Goal: Transaction & Acquisition: Purchase product/service

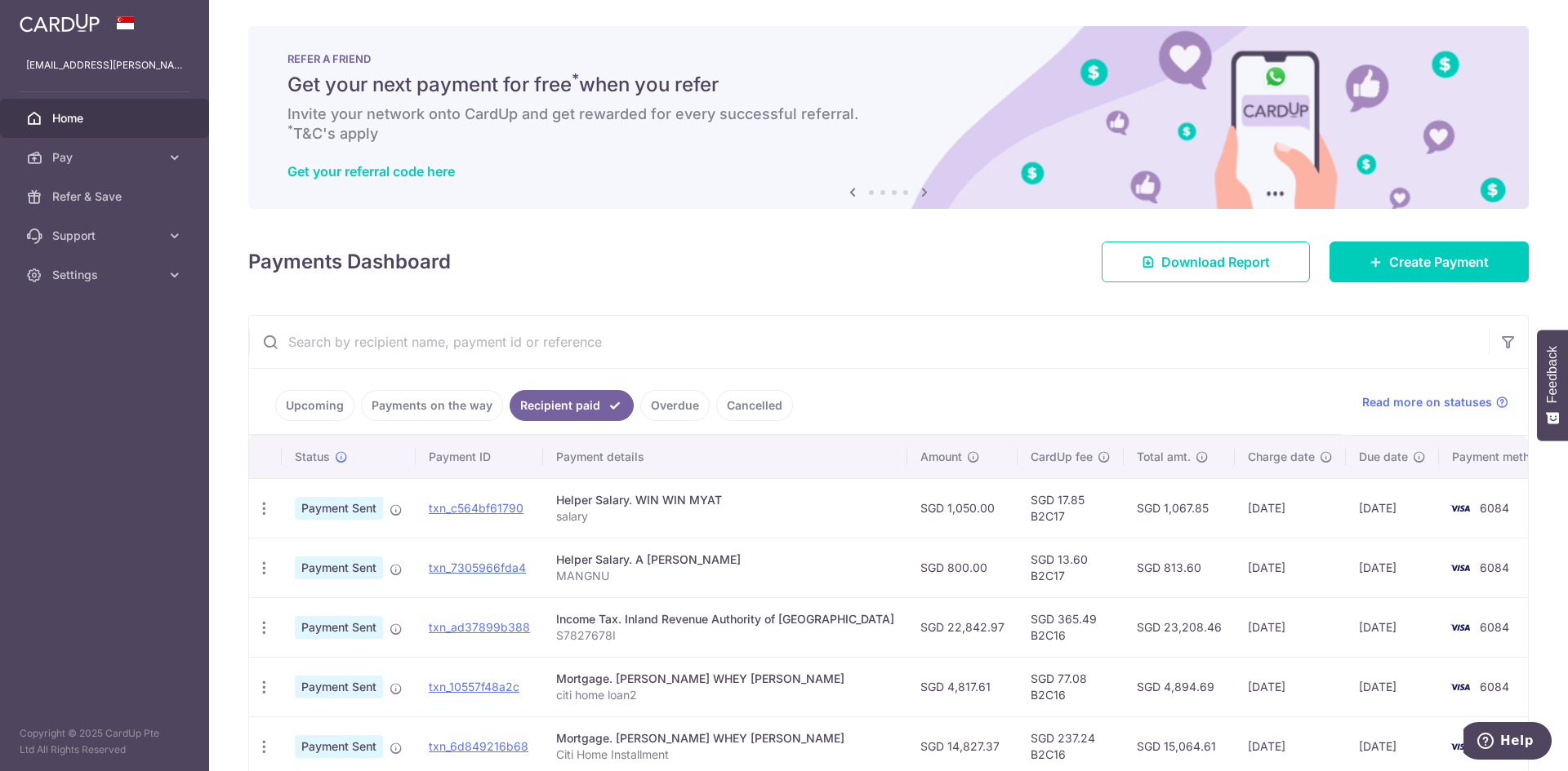
click at [78, 126] on span "Home" at bounding box center [106, 118] width 108 height 17
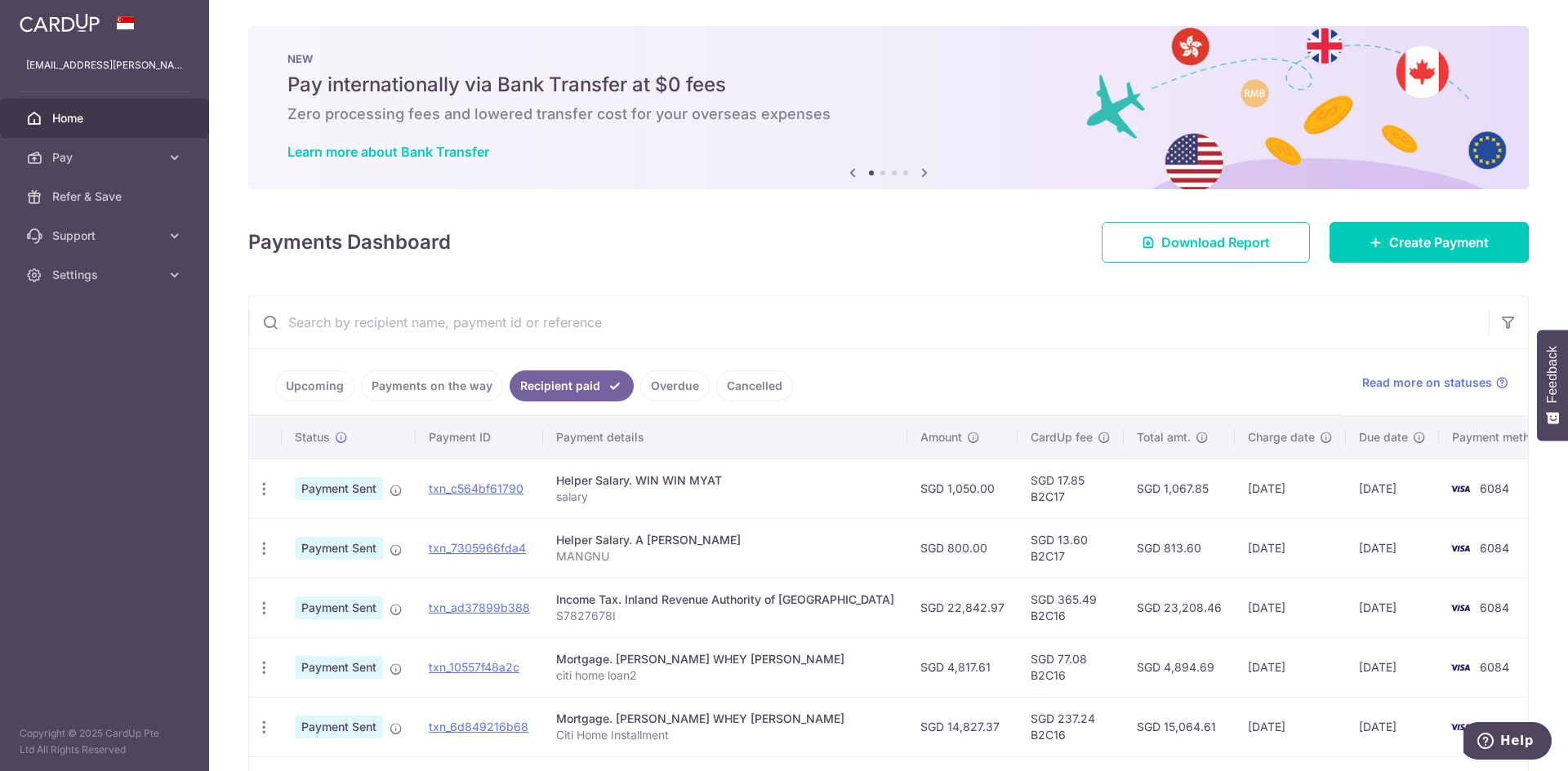
click at [647, 309] on input "text" at bounding box center [869, 322] width 1239 height 52
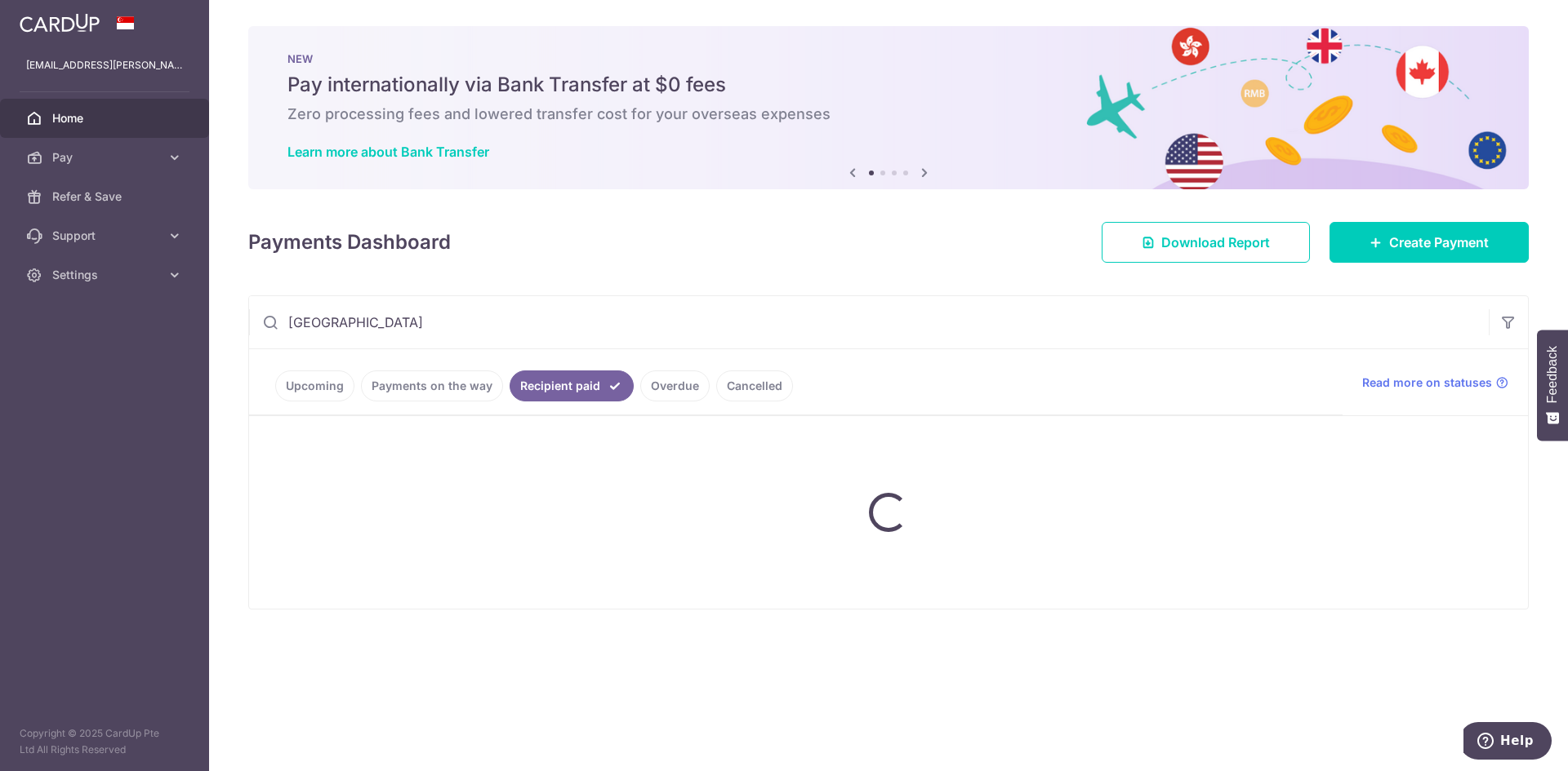
type input "lawrenceville"
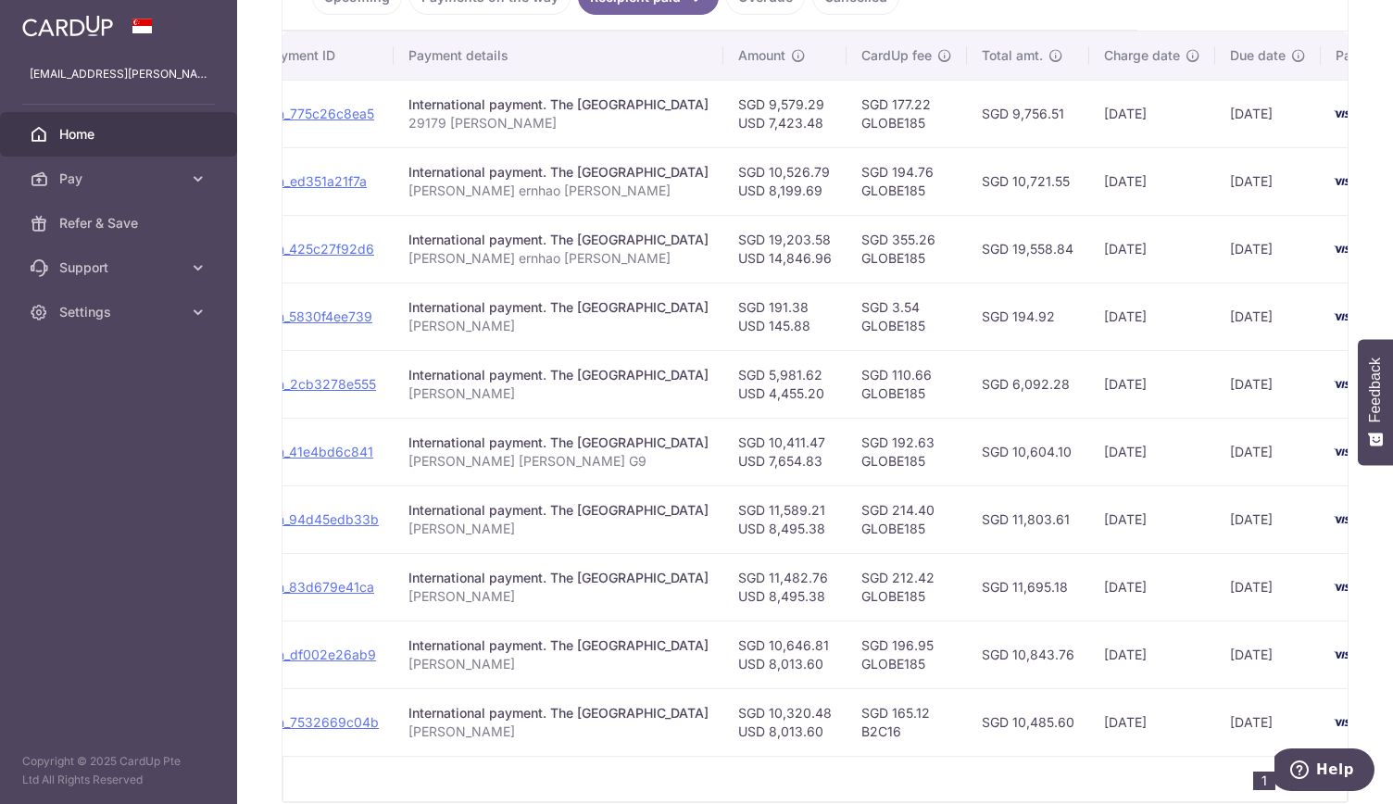
scroll to position [0, 254]
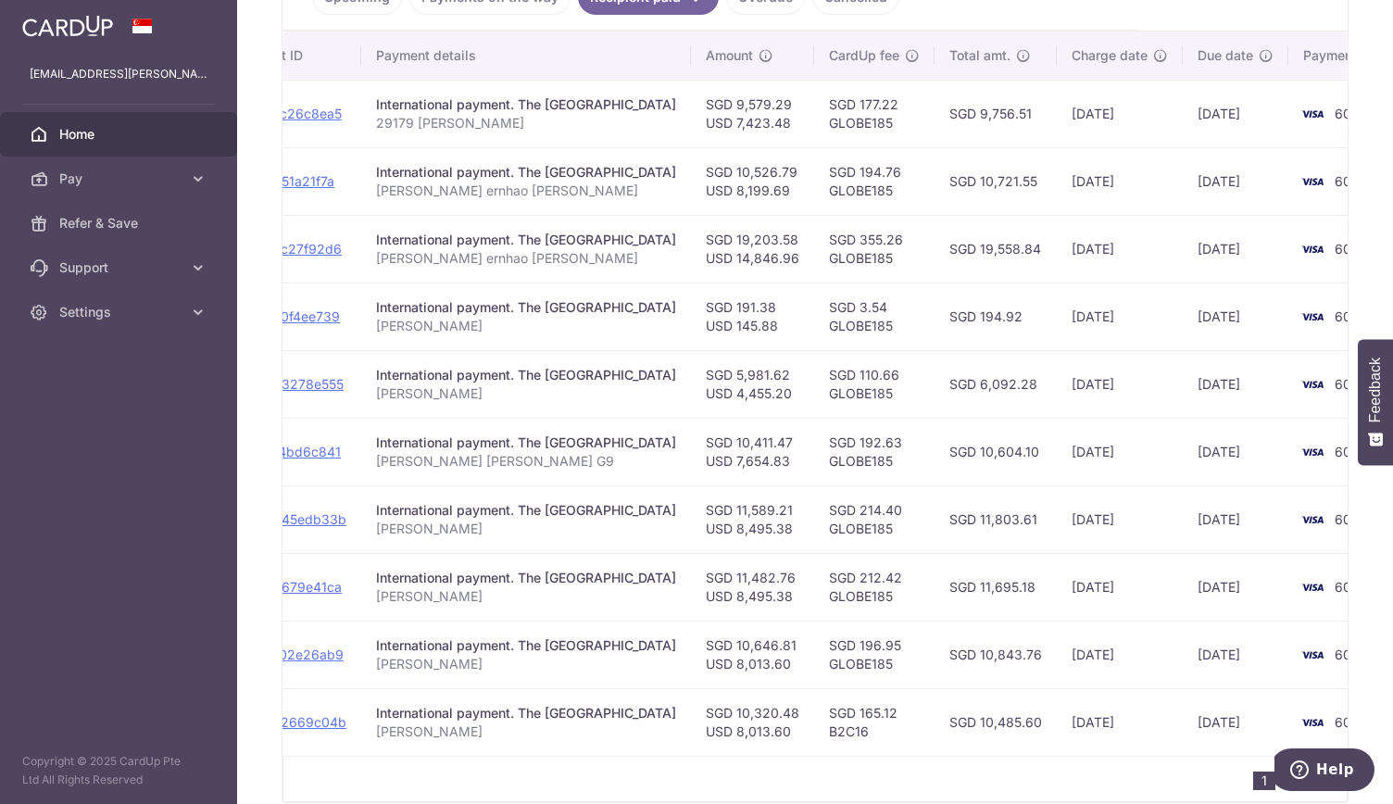
click at [884, 418] on td "SGD 192.63 GLOBE185" at bounding box center [874, 452] width 120 height 68
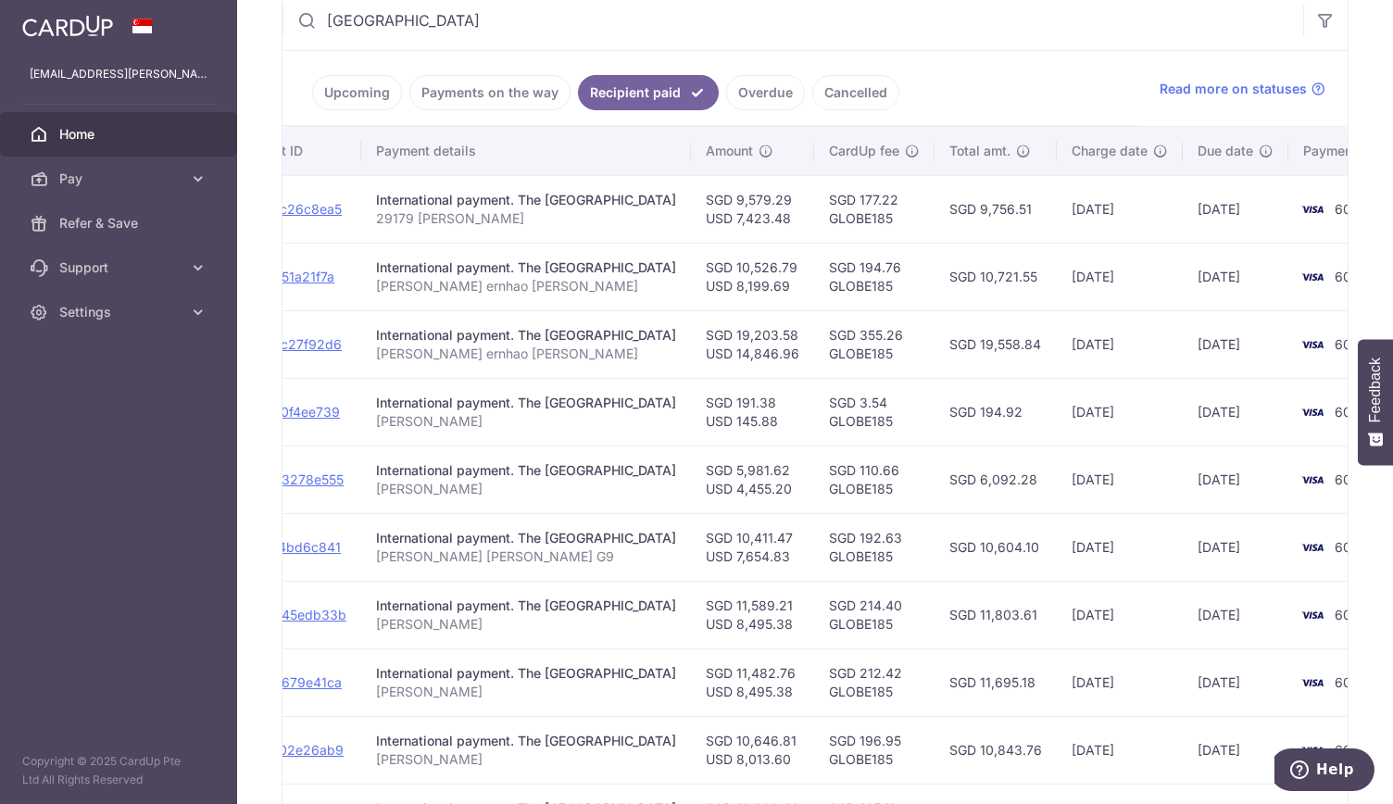
click at [1108, 229] on td "29/07/2025" at bounding box center [1120, 209] width 126 height 68
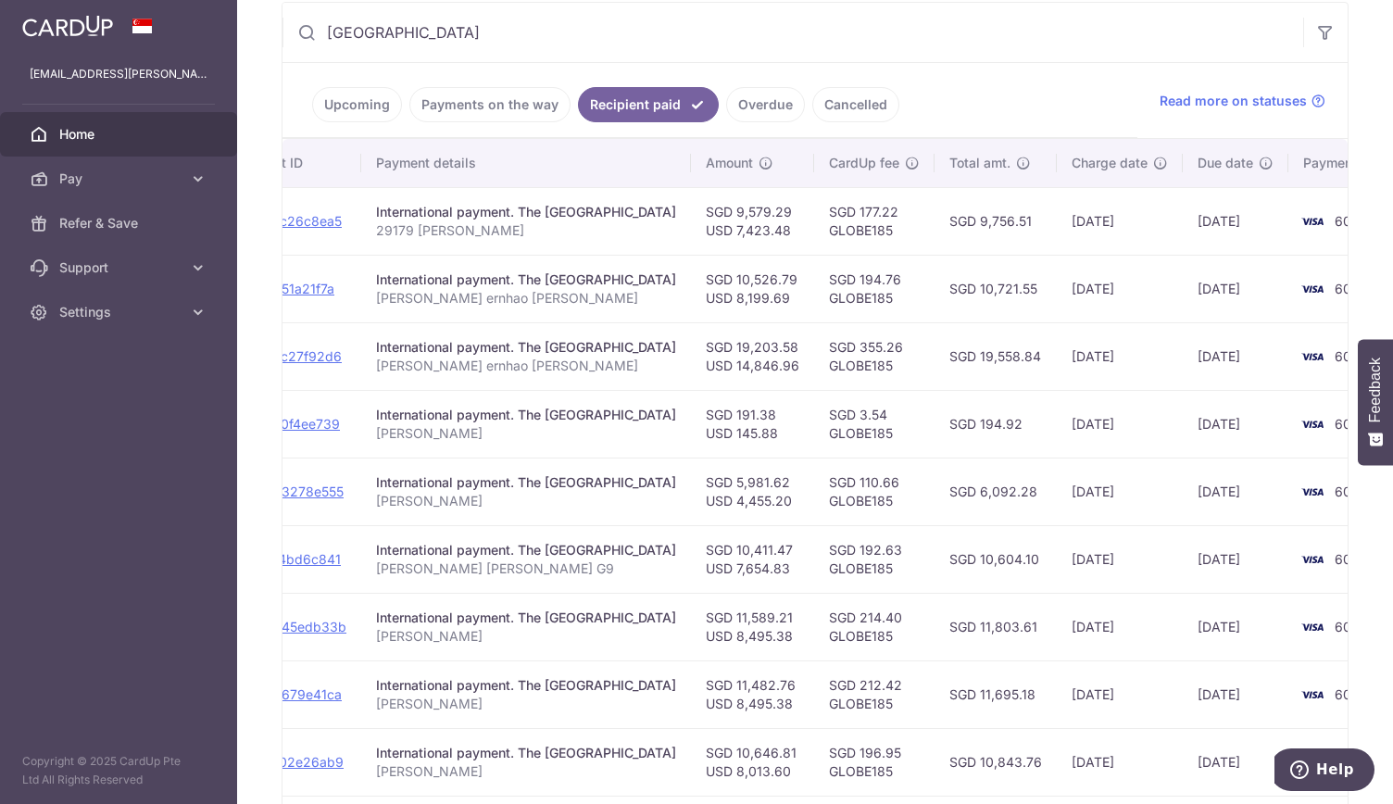
scroll to position [363, 0]
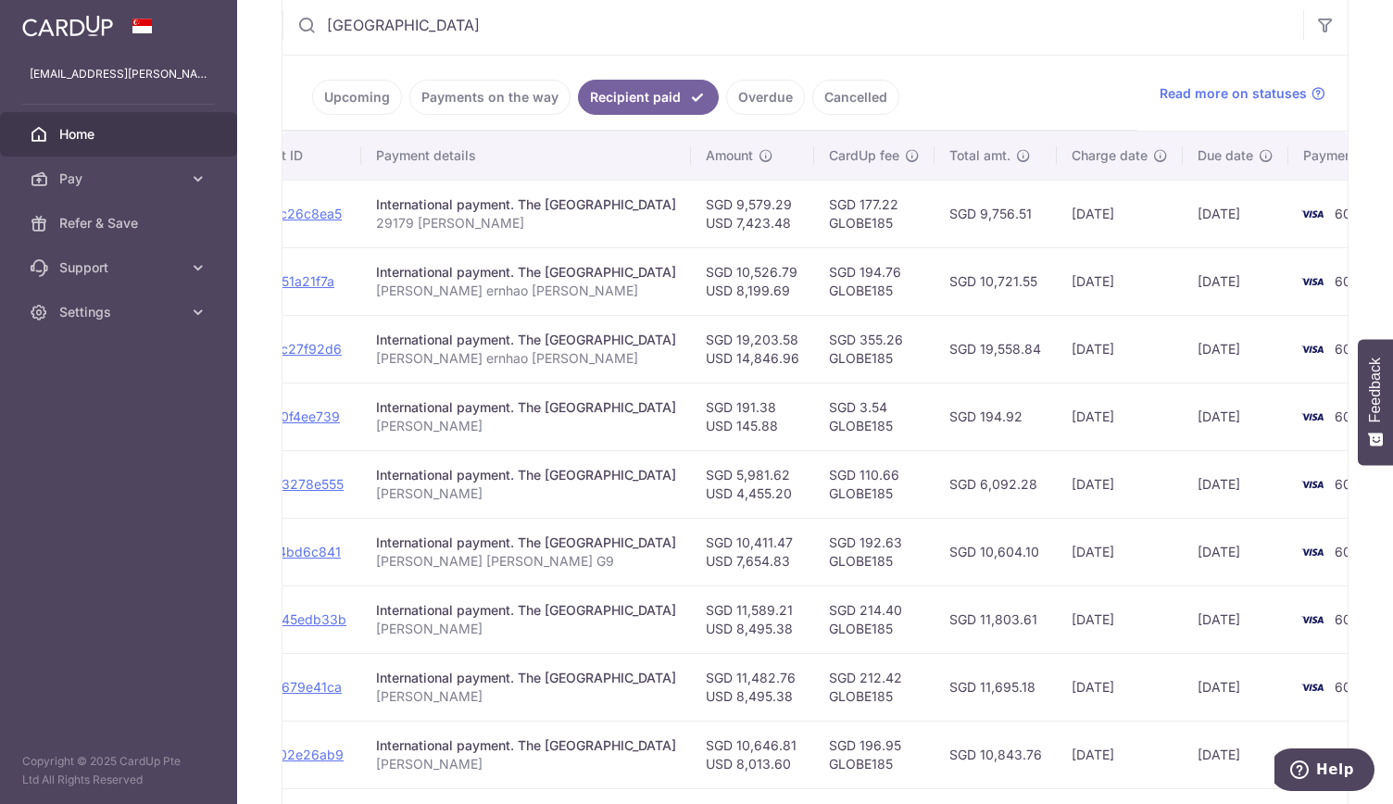
drag, startPoint x: 774, startPoint y: 232, endPoint x: 875, endPoint y: 232, distance: 100.1
click at [875, 232] on tr "PDF Receipt Payment Sent txn_775c26c8ea5 International payment. The Lawrencevil…" at bounding box center [729, 214] width 1401 height 68
drag, startPoint x: 1052, startPoint y: 351, endPoint x: 1073, endPoint y: 353, distance: 20.5
click at [1062, 353] on tr "PDF Receipt Payment Sent txn_425c27f92d6 International payment. The Lawrencevil…" at bounding box center [729, 349] width 1401 height 68
drag, startPoint x: 729, startPoint y: 281, endPoint x: 787, endPoint y: 297, distance: 60.7
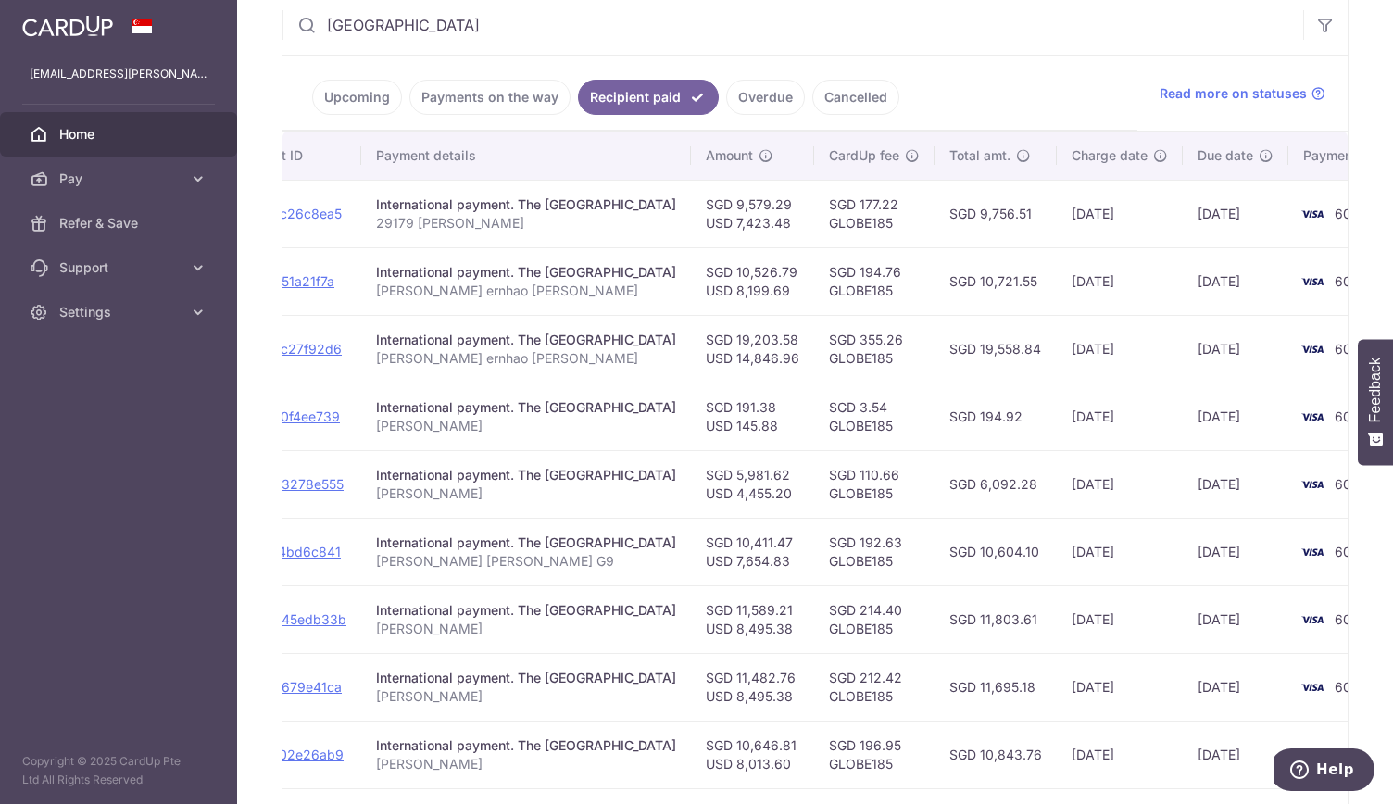
click at [787, 297] on td "SGD 10,526.79 USD 8,199.69" at bounding box center [752, 281] width 123 height 68
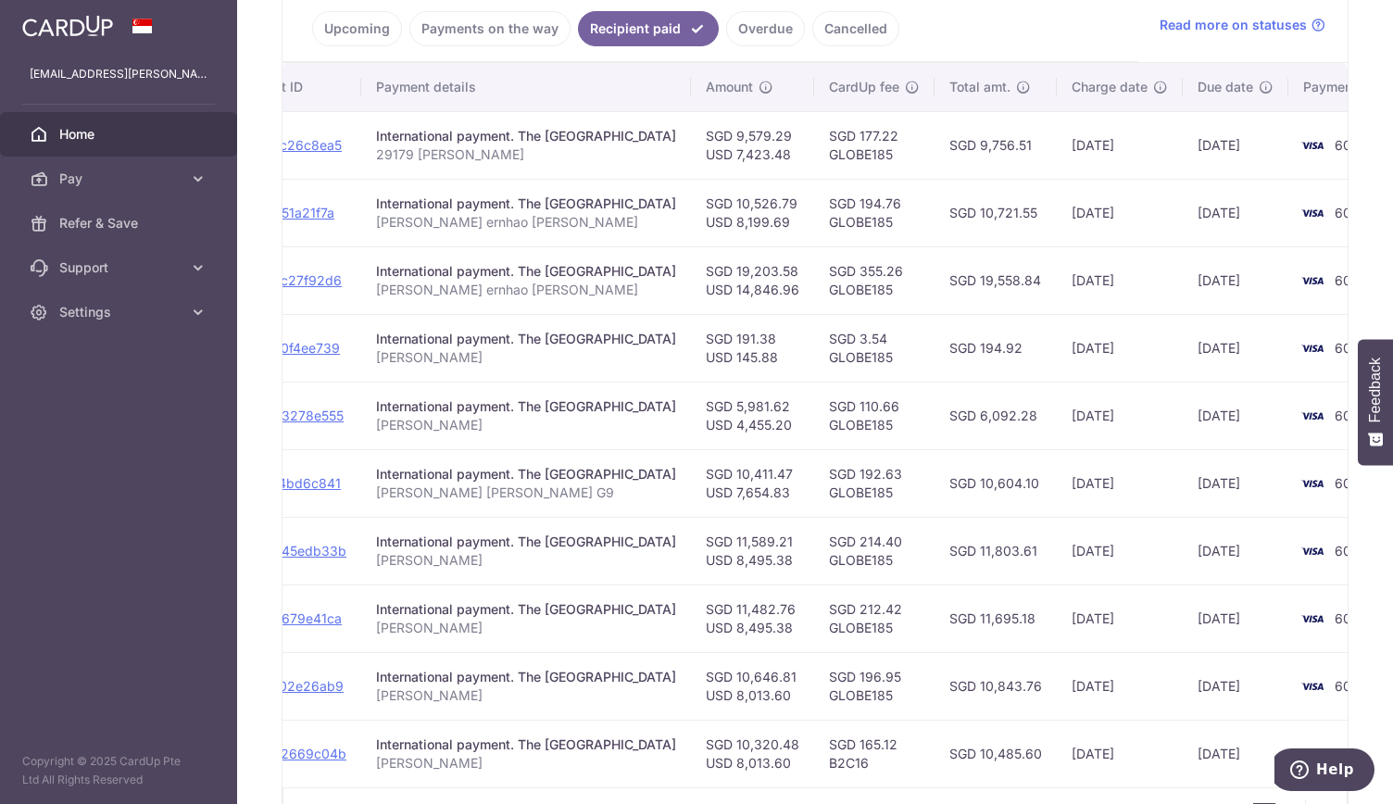
scroll to position [460, 0]
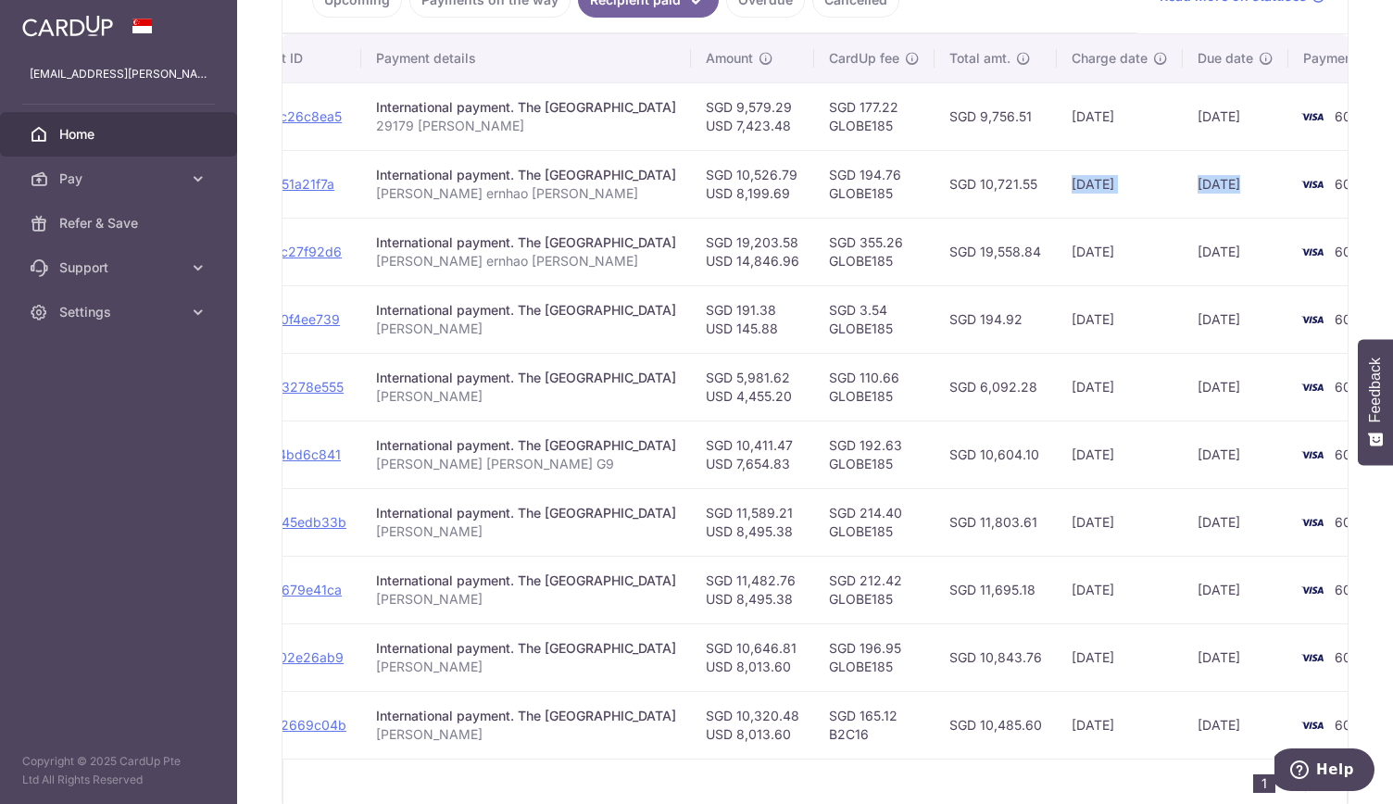
drag, startPoint x: 1060, startPoint y: 181, endPoint x: 1287, endPoint y: 185, distance: 227.0
click at [1287, 185] on tr "PDF Receipt Payment Sent txn_ed351a21f7a International payment. The Lawrencevil…" at bounding box center [729, 184] width 1401 height 68
click at [1212, 195] on td "30/06/2025" at bounding box center [1236, 184] width 106 height 68
click at [1210, 186] on td "30/06/2025" at bounding box center [1236, 184] width 106 height 68
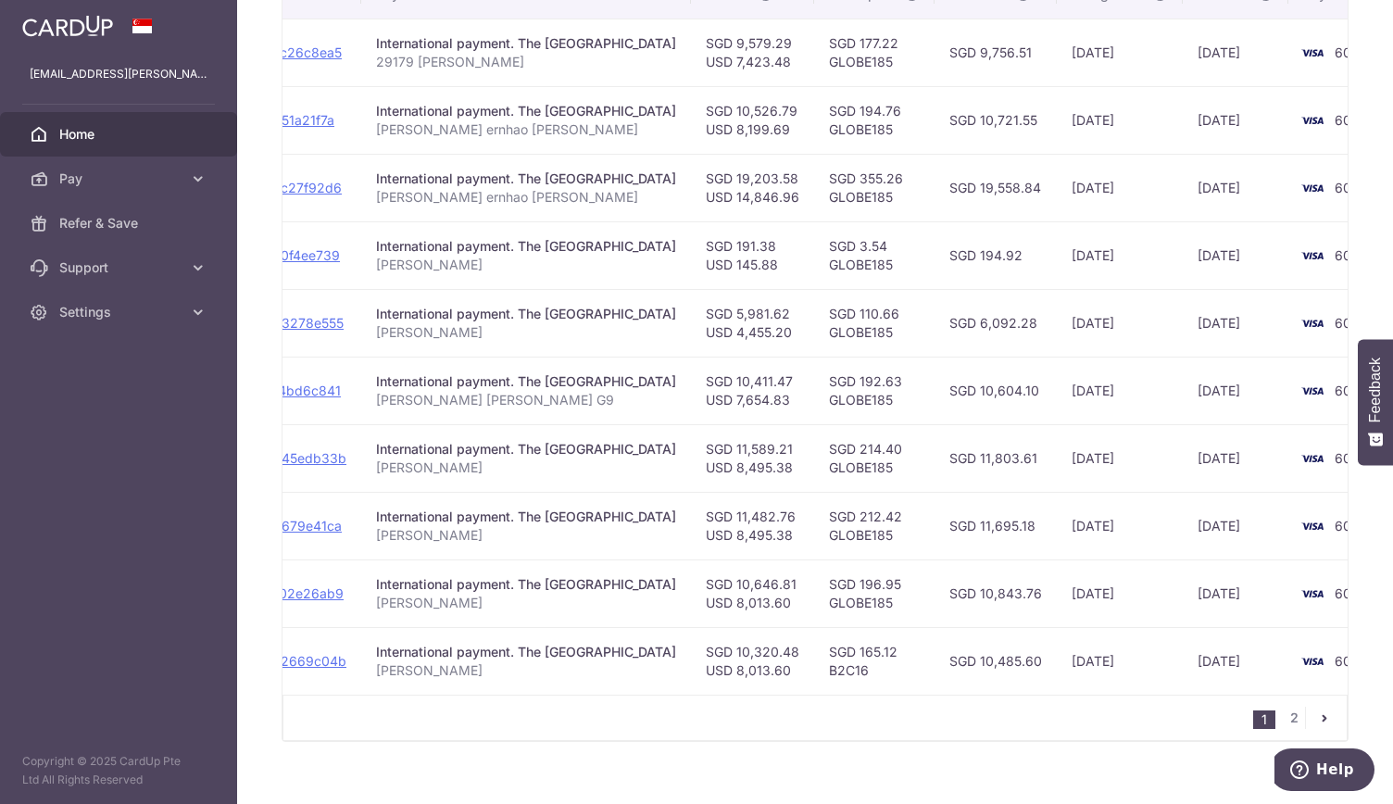
scroll to position [553, 0]
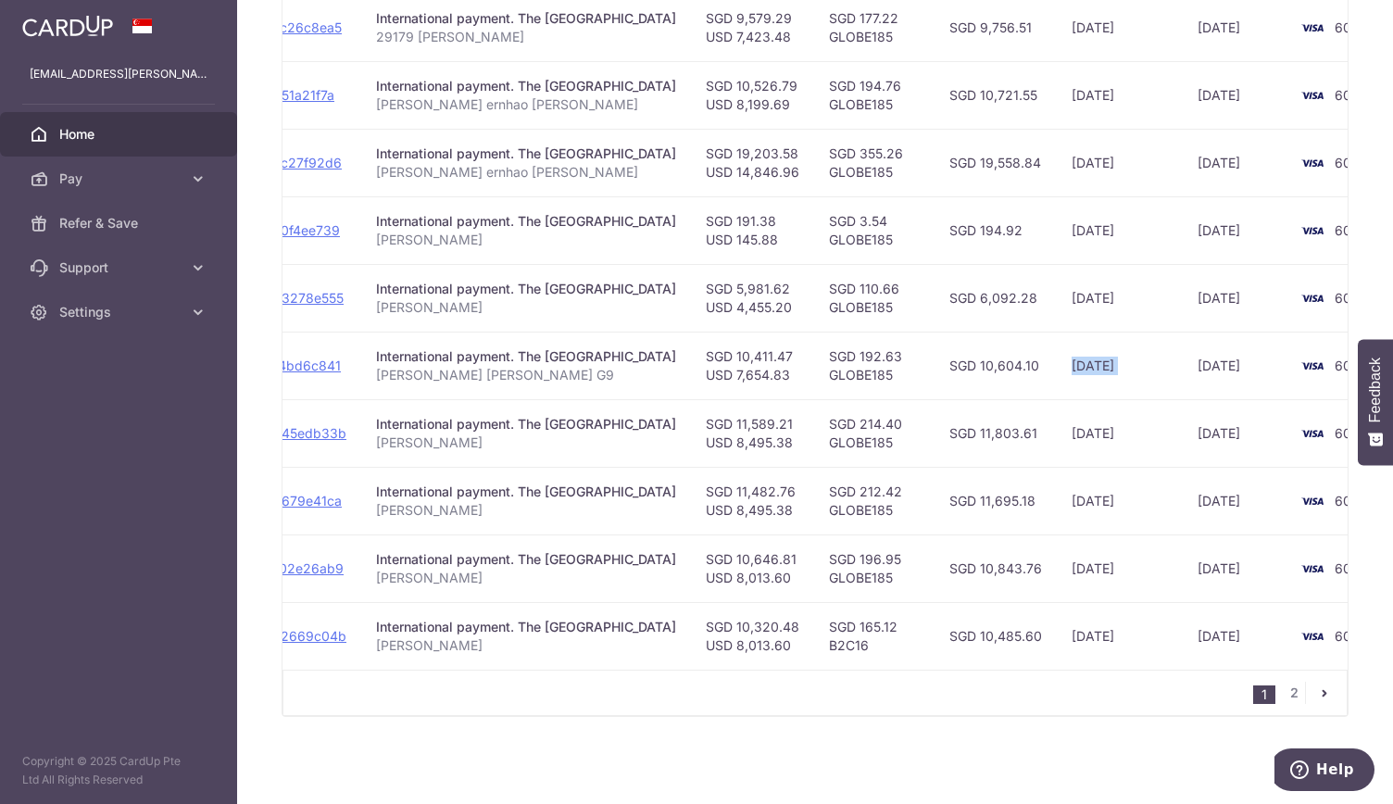
drag, startPoint x: 1069, startPoint y: 372, endPoint x: 1191, endPoint y: 375, distance: 122.3
click at [1191, 375] on tr "PDF Receipt Payment Sent txn_41e4bd6c841 International payment. The Lawrencevil…" at bounding box center [729, 366] width 1401 height 68
drag, startPoint x: 985, startPoint y: 385, endPoint x: 987, endPoint y: 364, distance: 21.4
click at [987, 364] on td "SGD 10,604.10" at bounding box center [996, 366] width 122 height 68
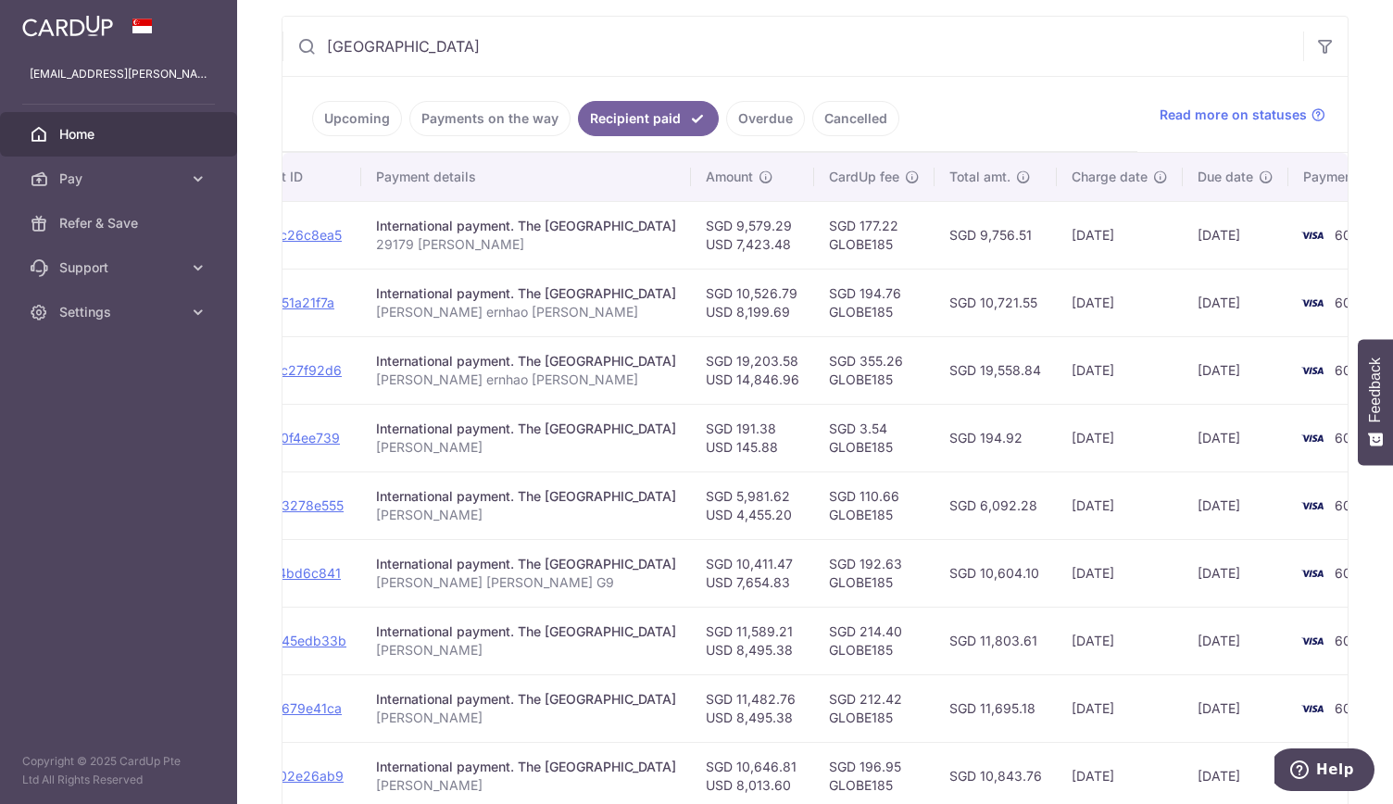
scroll to position [460, 0]
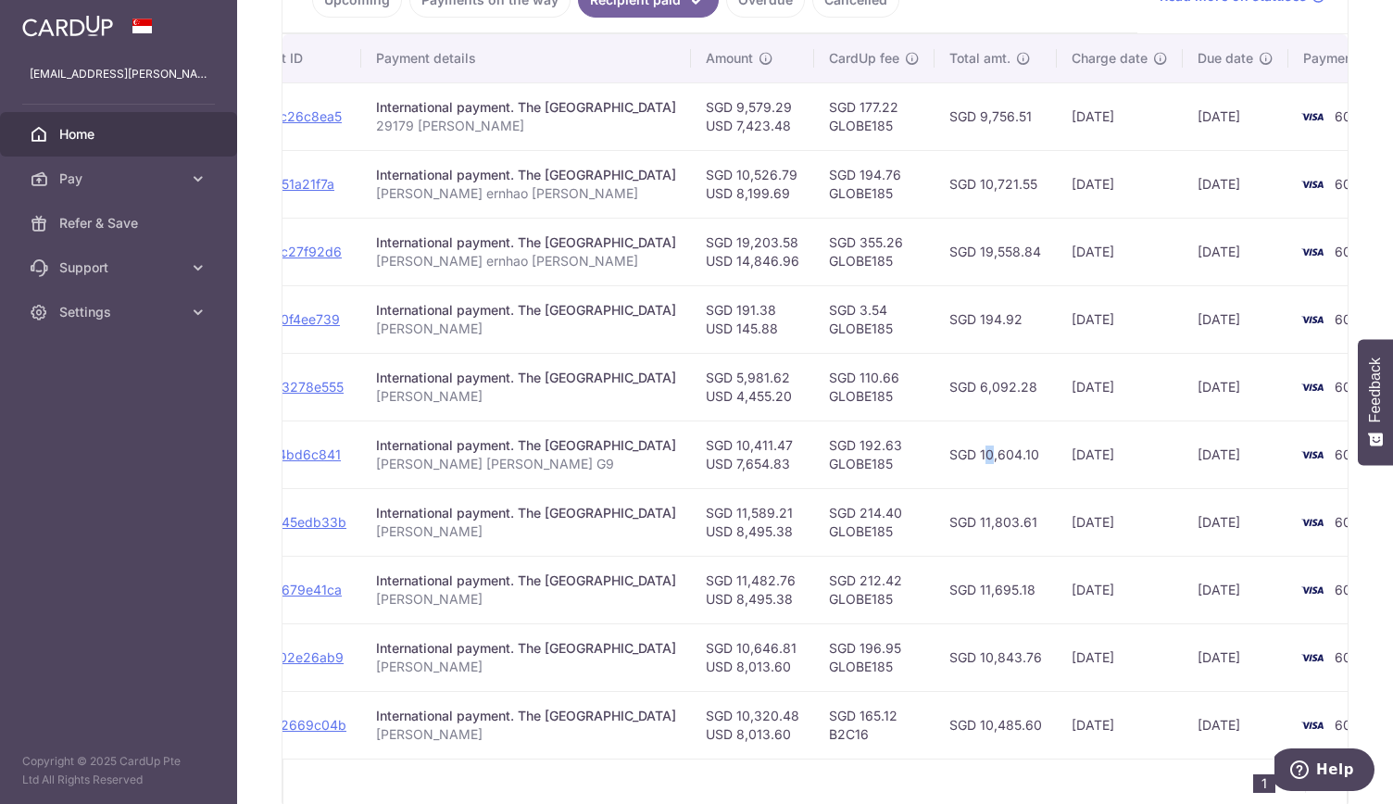
click at [959, 456] on td "SGD 10,604.10" at bounding box center [996, 455] width 122 height 68
drag, startPoint x: 1088, startPoint y: 261, endPoint x: 1078, endPoint y: 258, distance: 10.0
click at [1078, 258] on td "28/05/2025" at bounding box center [1120, 252] width 126 height 68
drag, startPoint x: 1069, startPoint y: 258, endPoint x: 1065, endPoint y: 218, distance: 40.9
click at [1065, 255] on td "28/05/2025" at bounding box center [1120, 252] width 126 height 68
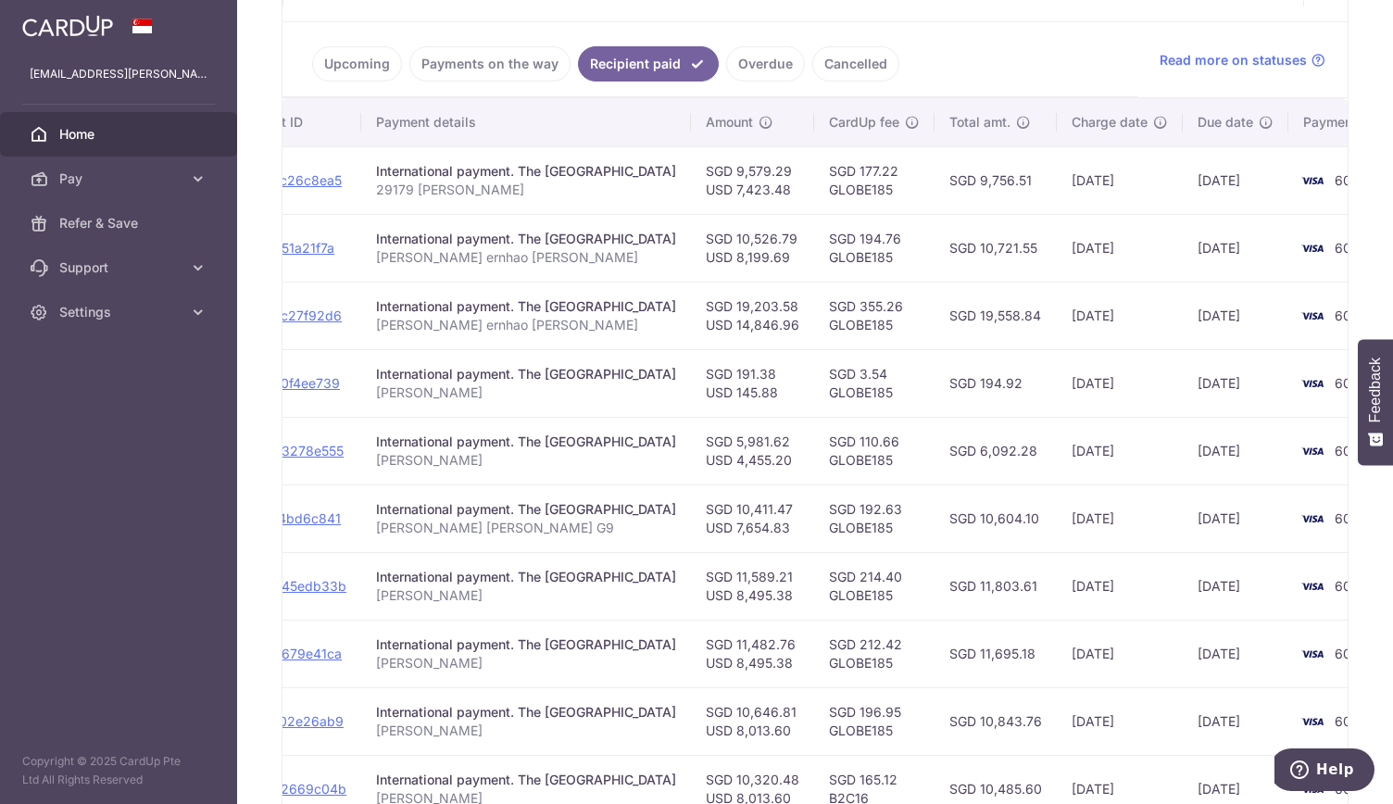
scroll to position [368, 0]
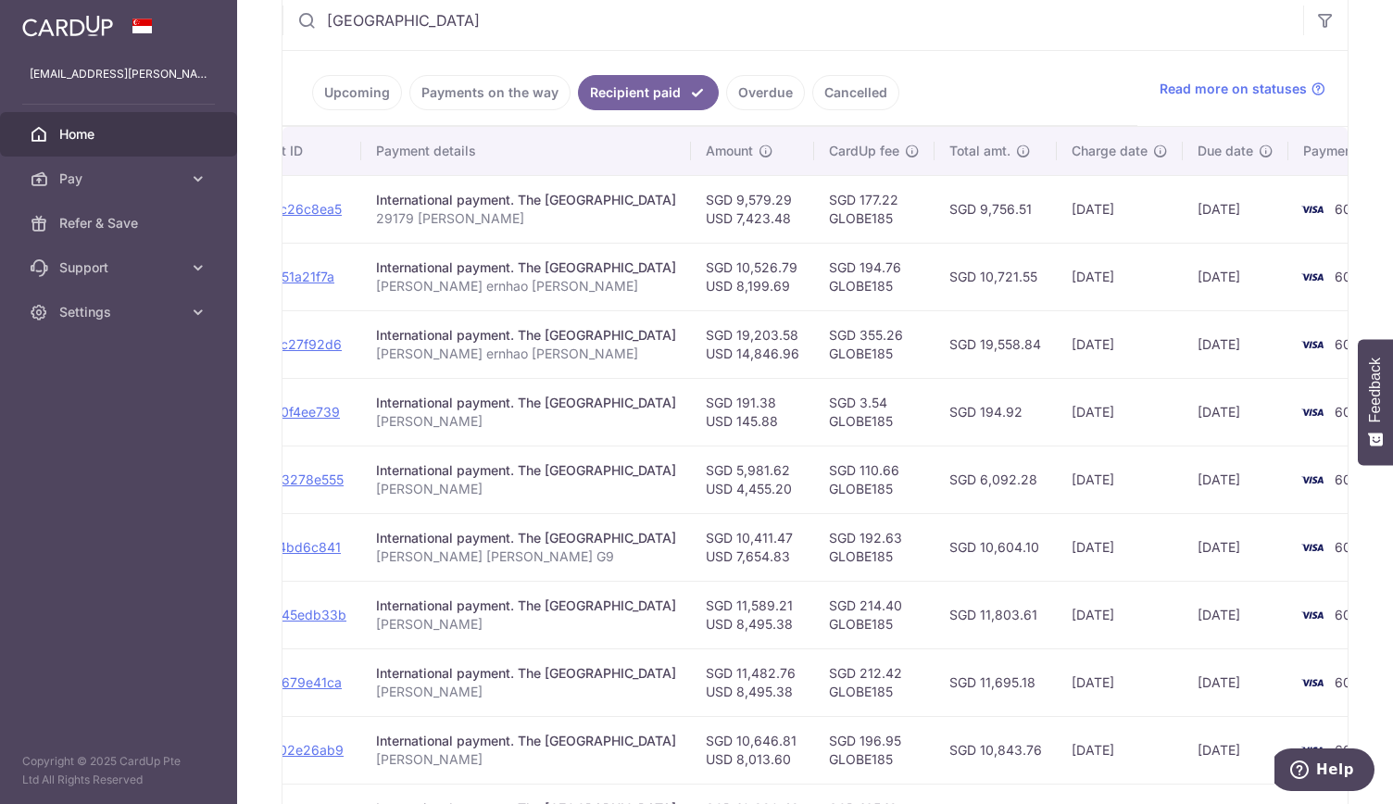
drag, startPoint x: 716, startPoint y: 484, endPoint x: 865, endPoint y: 518, distance: 153.0
click at [865, 518] on tbody "PDF Receipt Payment Sent txn_775c26c8ea5 International payment. The Lawrencevil…" at bounding box center [729, 513] width 1401 height 676
click at [944, 535] on td "SGD 10,604.10" at bounding box center [996, 547] width 122 height 68
drag, startPoint x: 680, startPoint y: 353, endPoint x: 859, endPoint y: 391, distance: 182.8
click at [859, 391] on tbody "PDF Receipt Payment Sent txn_775c26c8ea5 International payment. The Lawrencevil…" at bounding box center [729, 513] width 1401 height 676
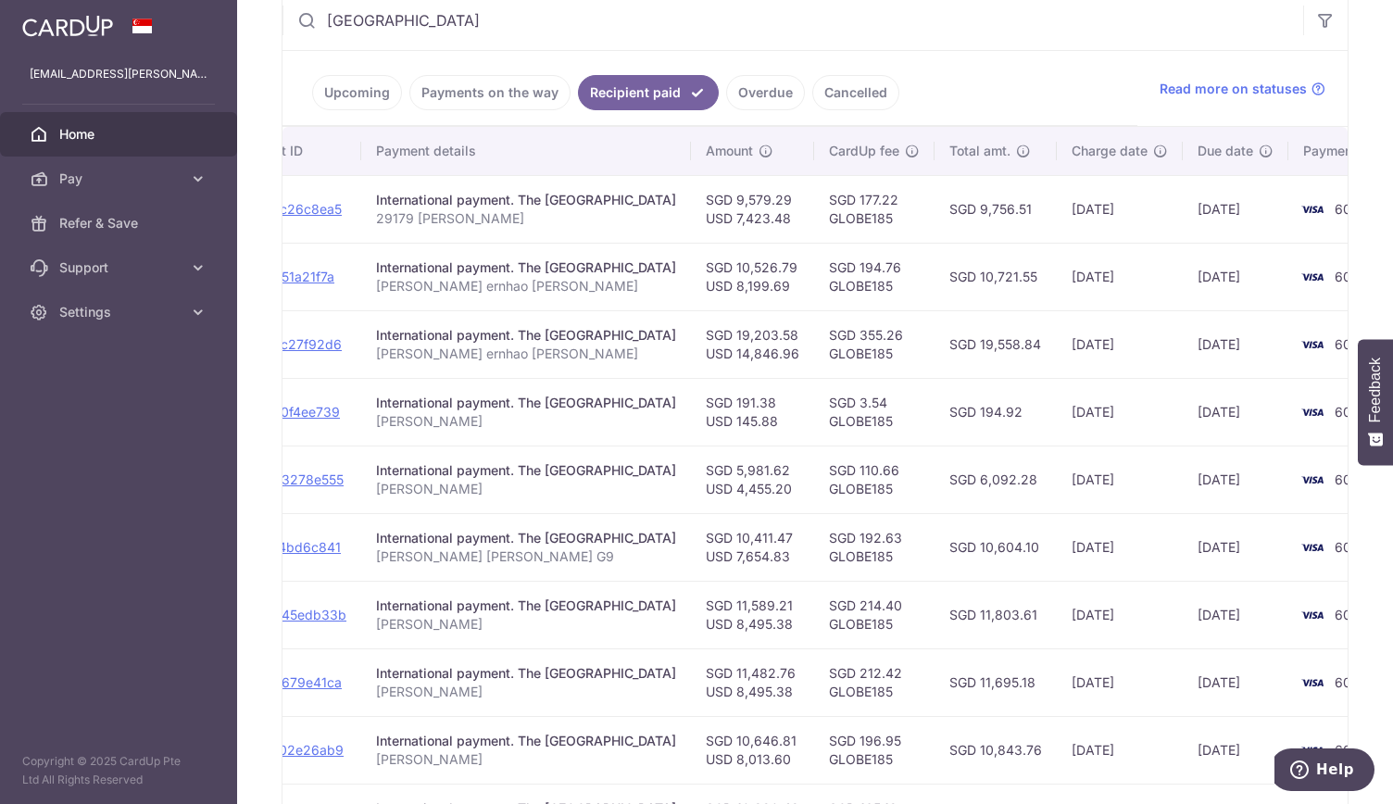
click at [774, 254] on td "SGD 10,526.79 USD 8,199.69" at bounding box center [752, 277] width 123 height 68
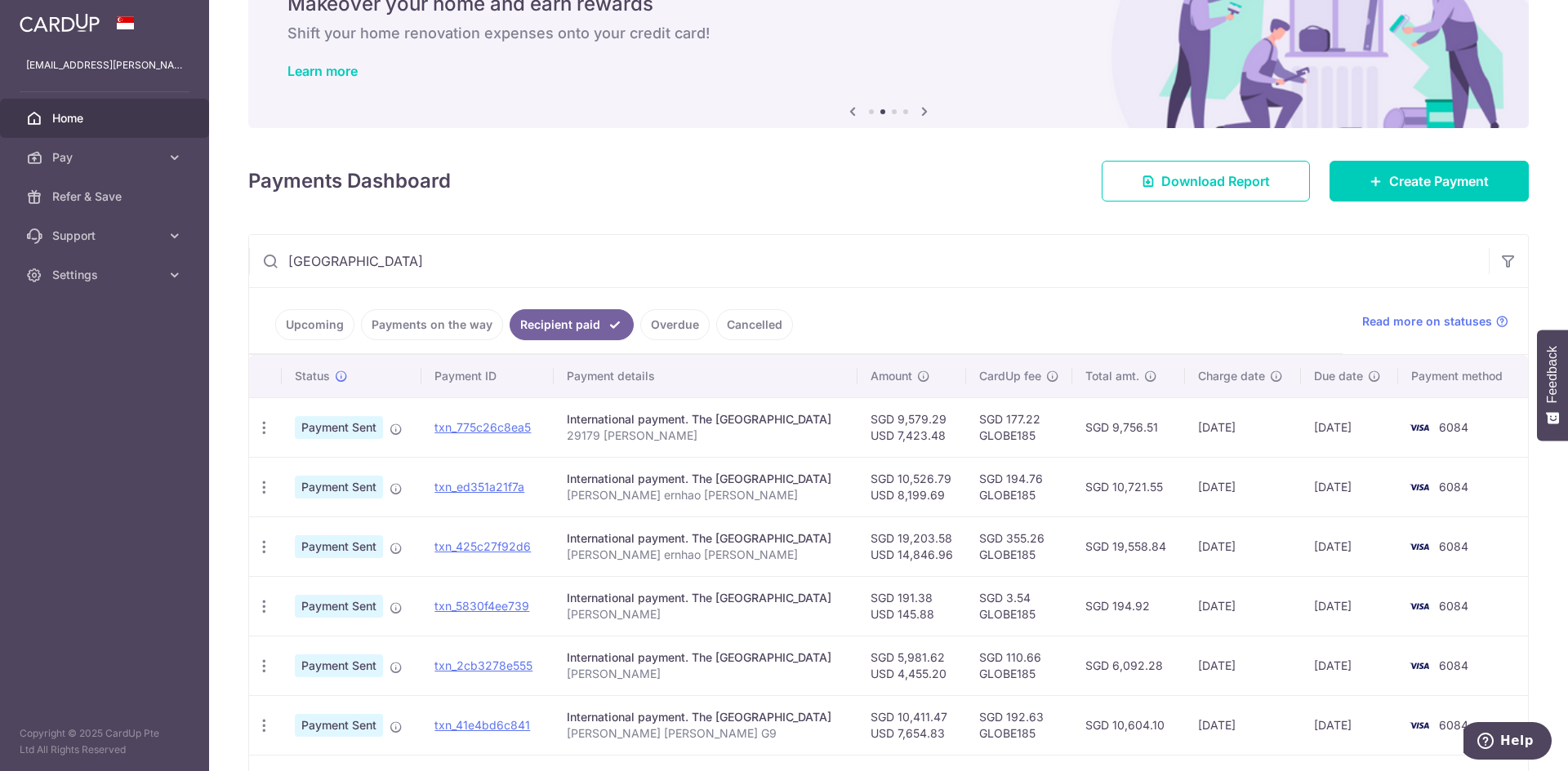
scroll to position [82, 0]
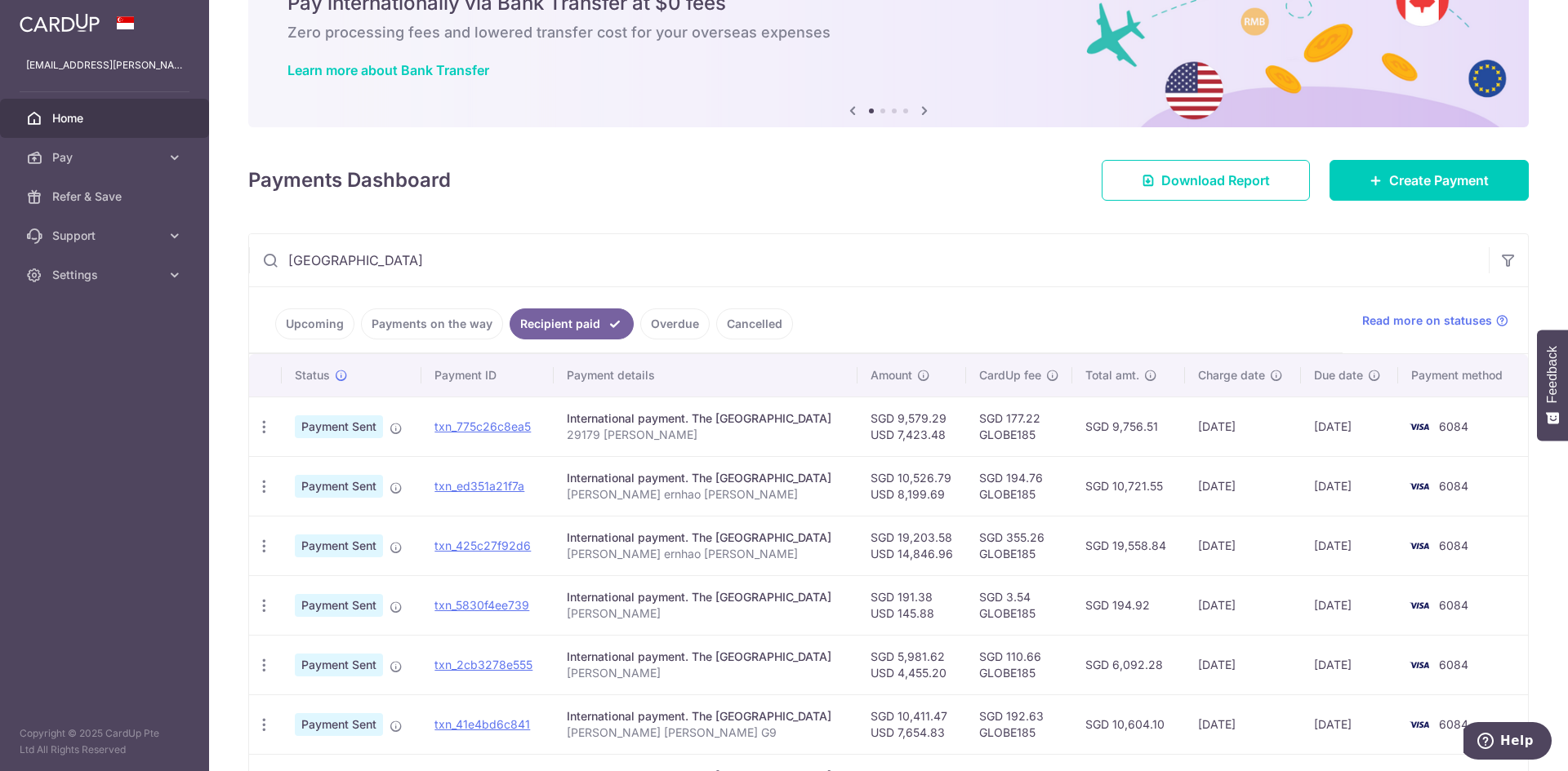
click at [1014, 436] on td "SGD 177.22 GLOBE185" at bounding box center [1019, 426] width 106 height 60
click at [1014, 435] on td "SGD 177.22 GLOBE185" at bounding box center [1019, 426] width 106 height 60
copy td "GLOBE185"
click at [1422, 185] on span "Create Payment" at bounding box center [1438, 181] width 100 height 19
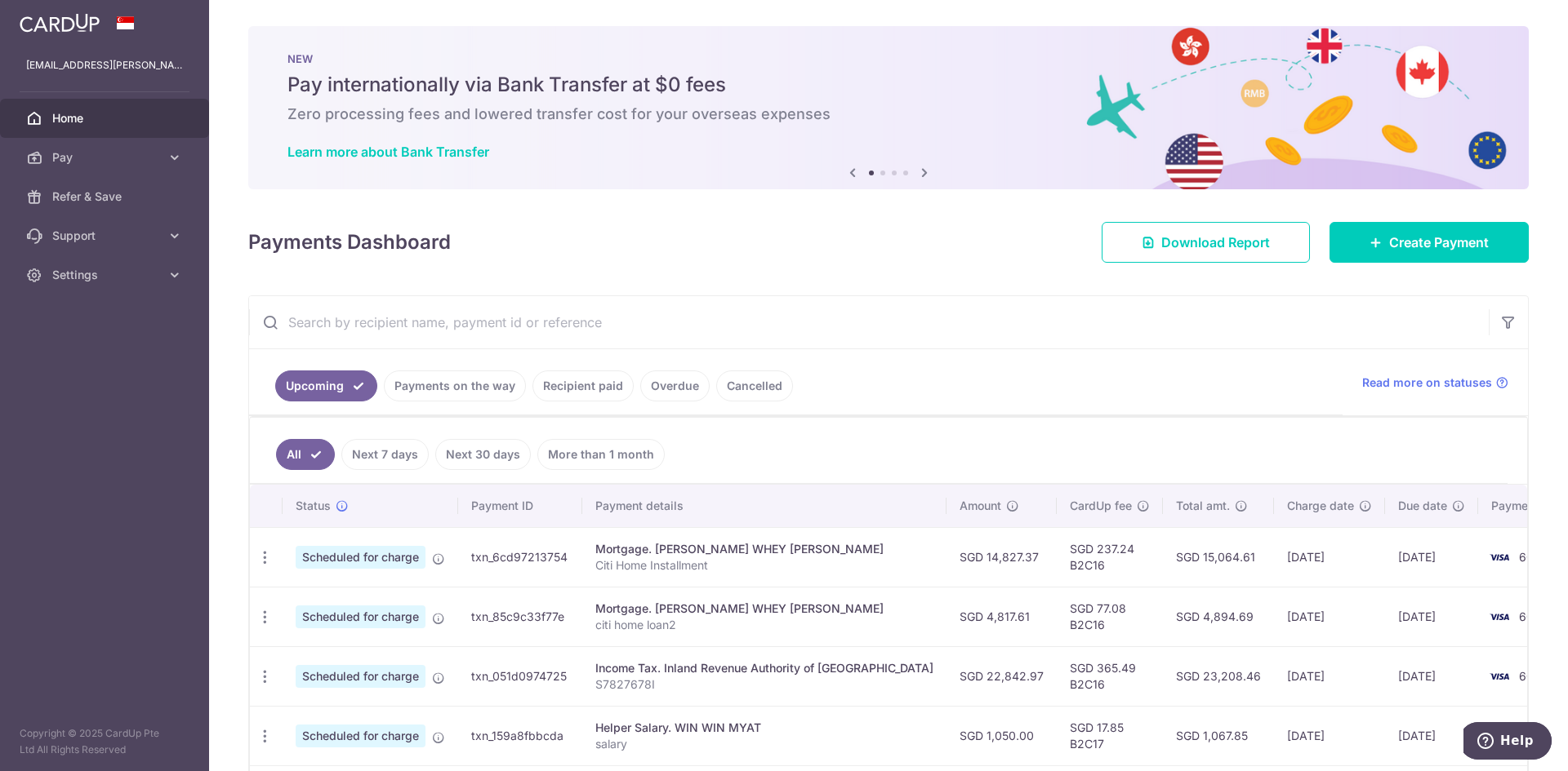
click at [1057, 571] on td "SGD 237.24 B2C16" at bounding box center [1110, 557] width 106 height 60
click at [1057, 569] on td "SGD 237.24 B2C16" at bounding box center [1110, 557] width 106 height 60
click at [570, 377] on link "Recipient paid" at bounding box center [583, 386] width 101 height 31
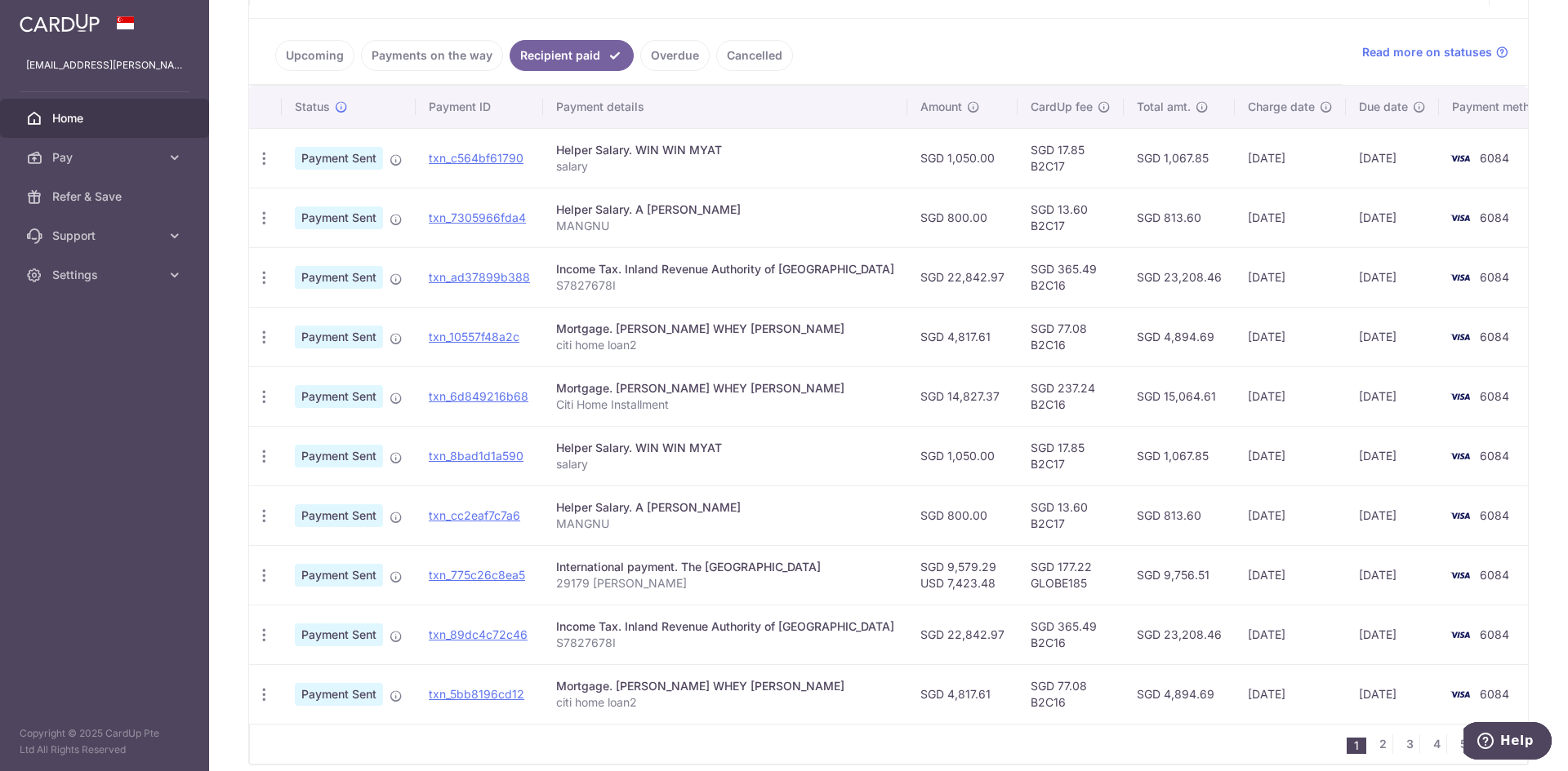
scroll to position [402, 0]
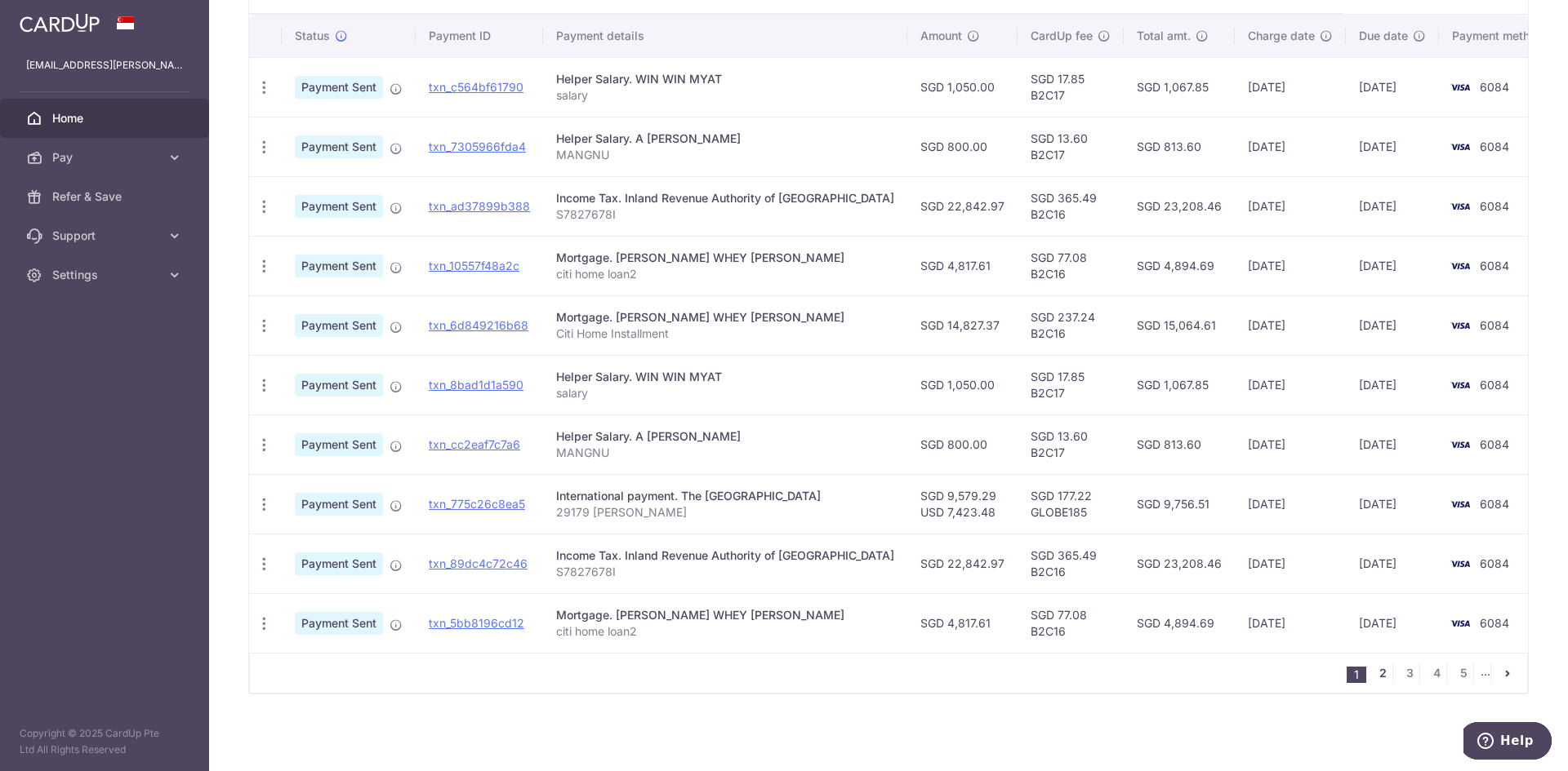
click at [1372, 678] on link "2" at bounding box center [1382, 673] width 19 height 19
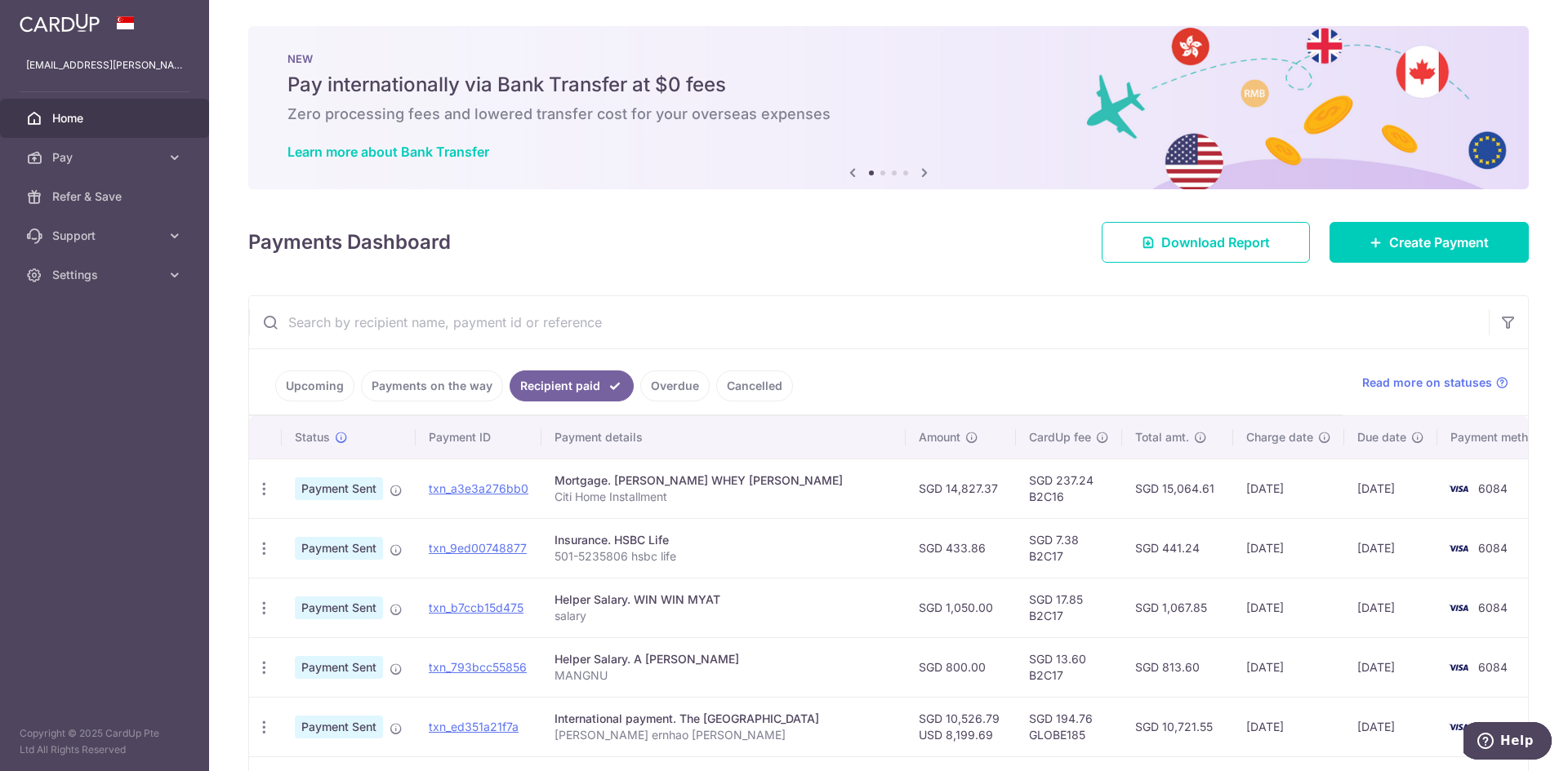
scroll to position [82, 0]
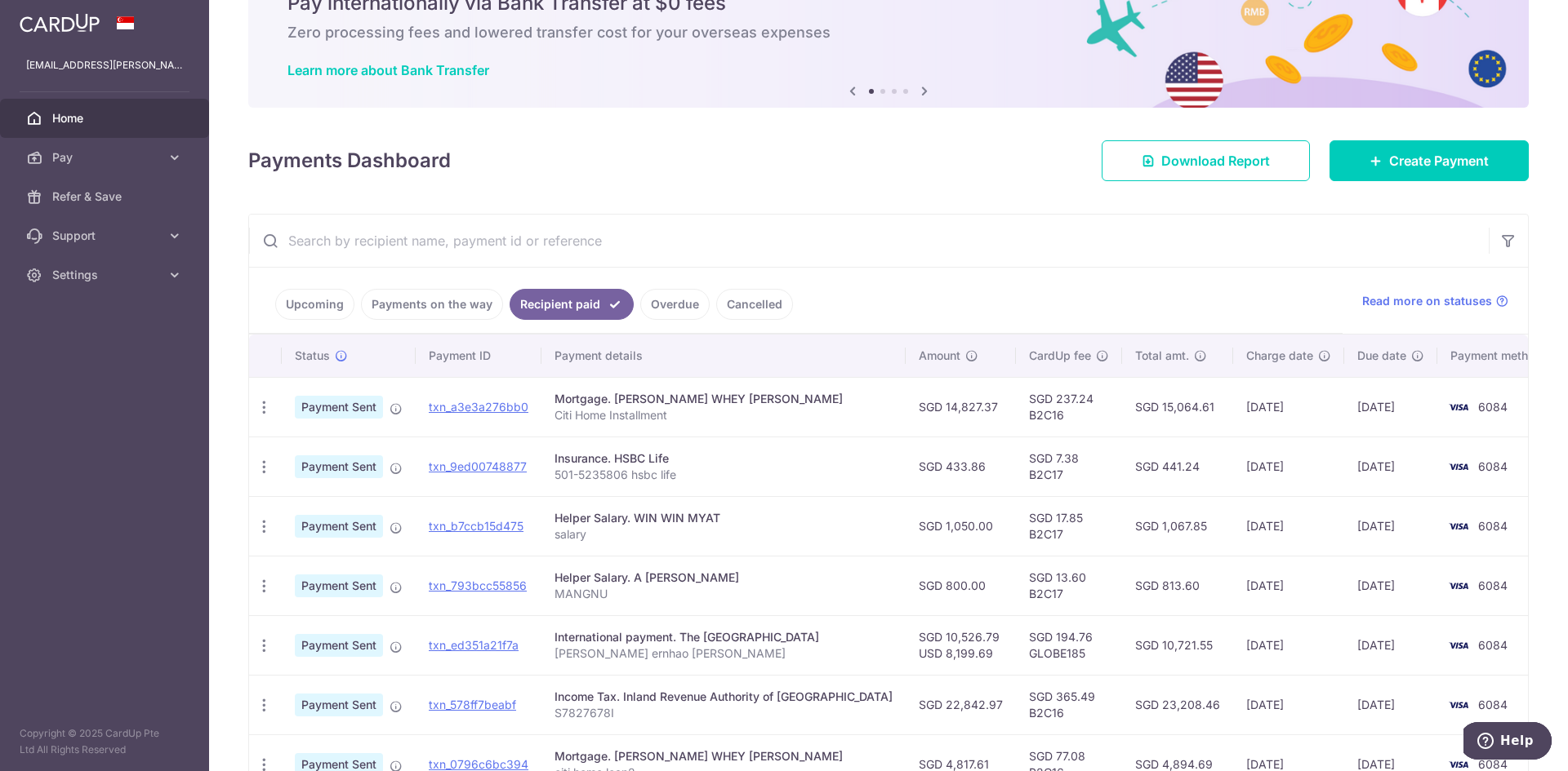
click at [1015, 660] on td "SGD 194.76 GLOBE185" at bounding box center [1068, 646] width 106 height 60
click at [1015, 659] on td "SGD 194.76 GLOBE185" at bounding box center [1068, 646] width 106 height 60
copy td "GLOBE185"
click at [1375, 167] on link "Create Payment" at bounding box center [1429, 160] width 199 height 41
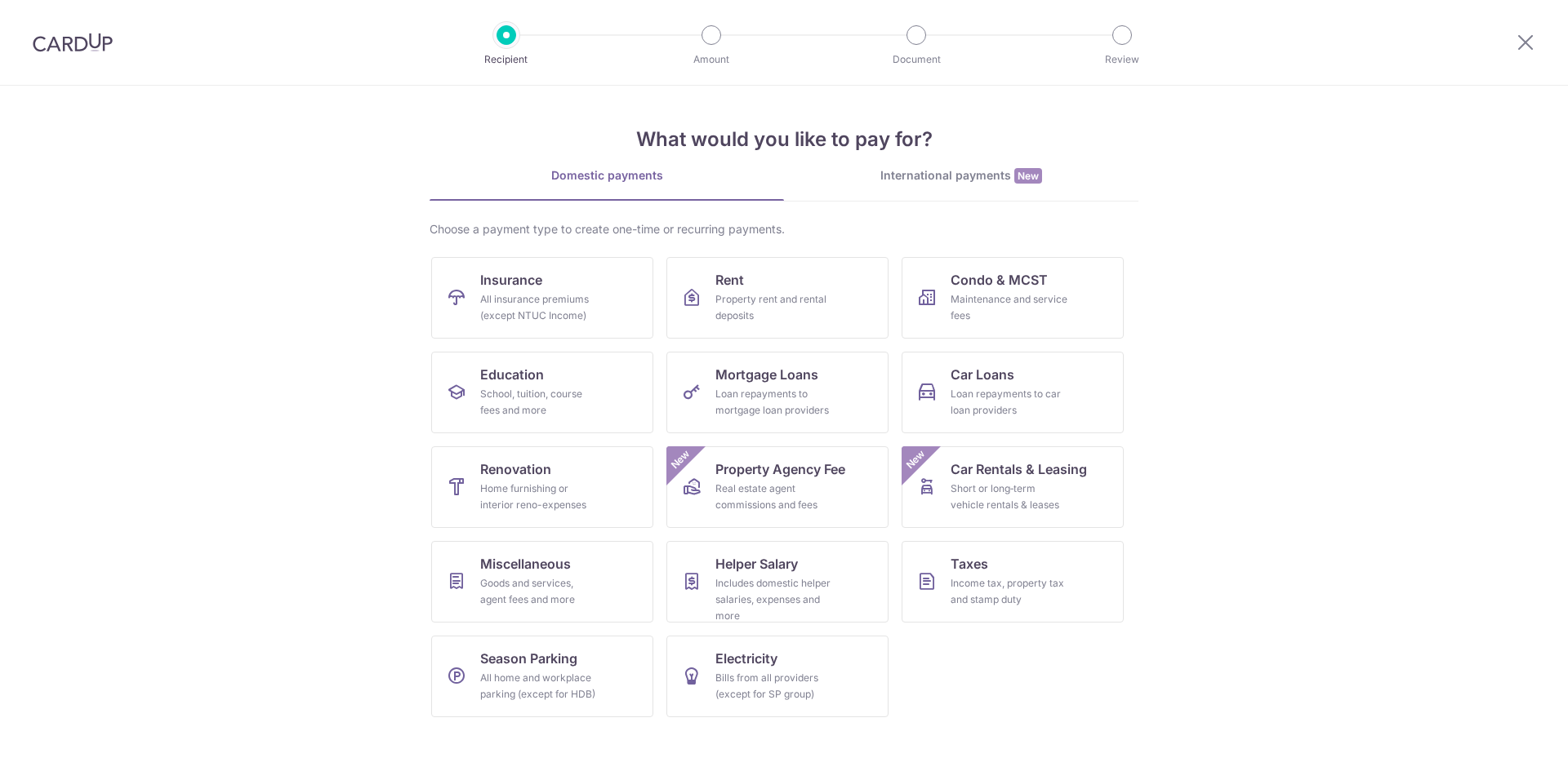
click at [934, 176] on div "International payments New" at bounding box center [961, 175] width 354 height 17
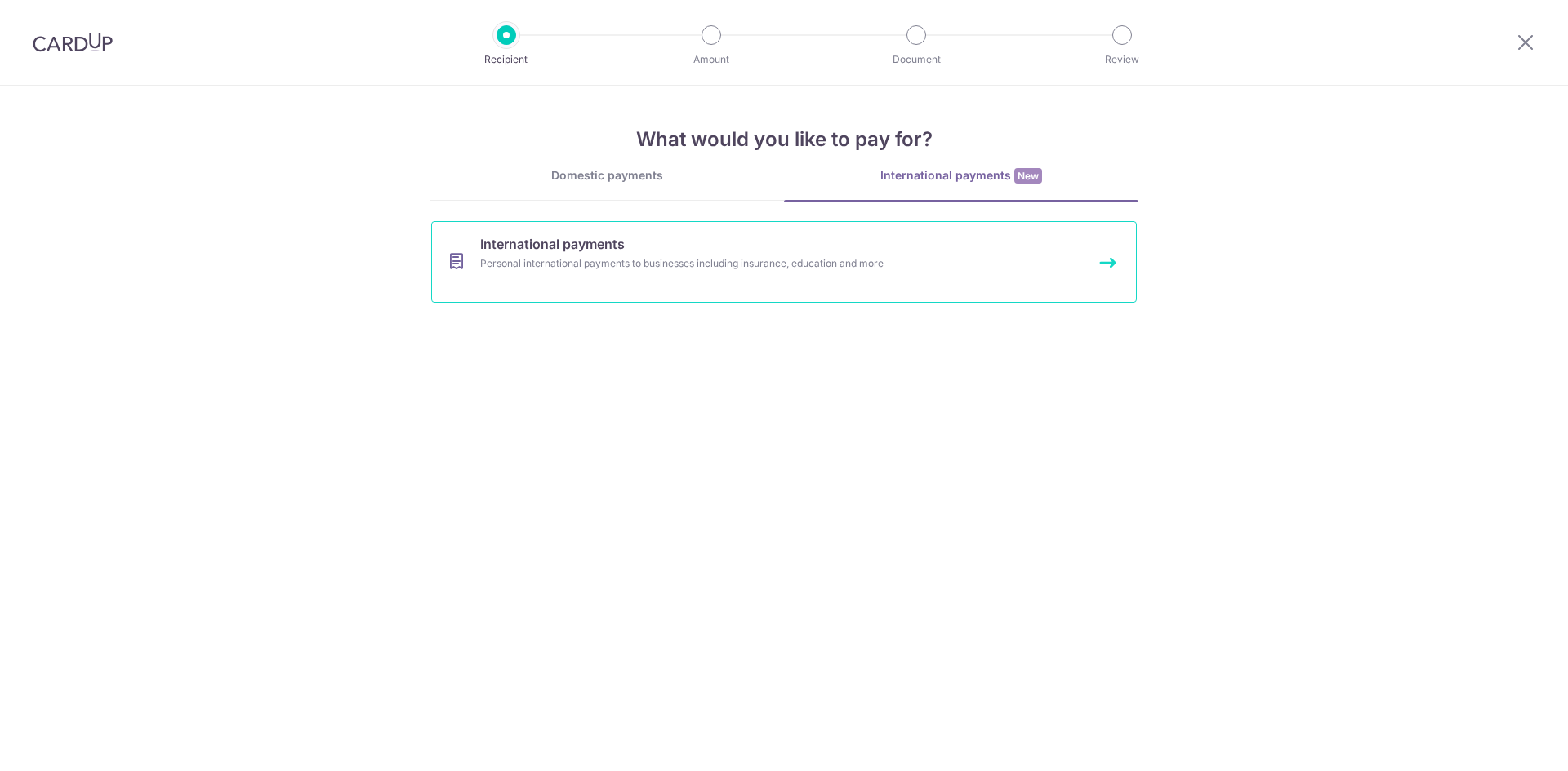
click at [605, 241] on span "International payments" at bounding box center [553, 244] width 145 height 19
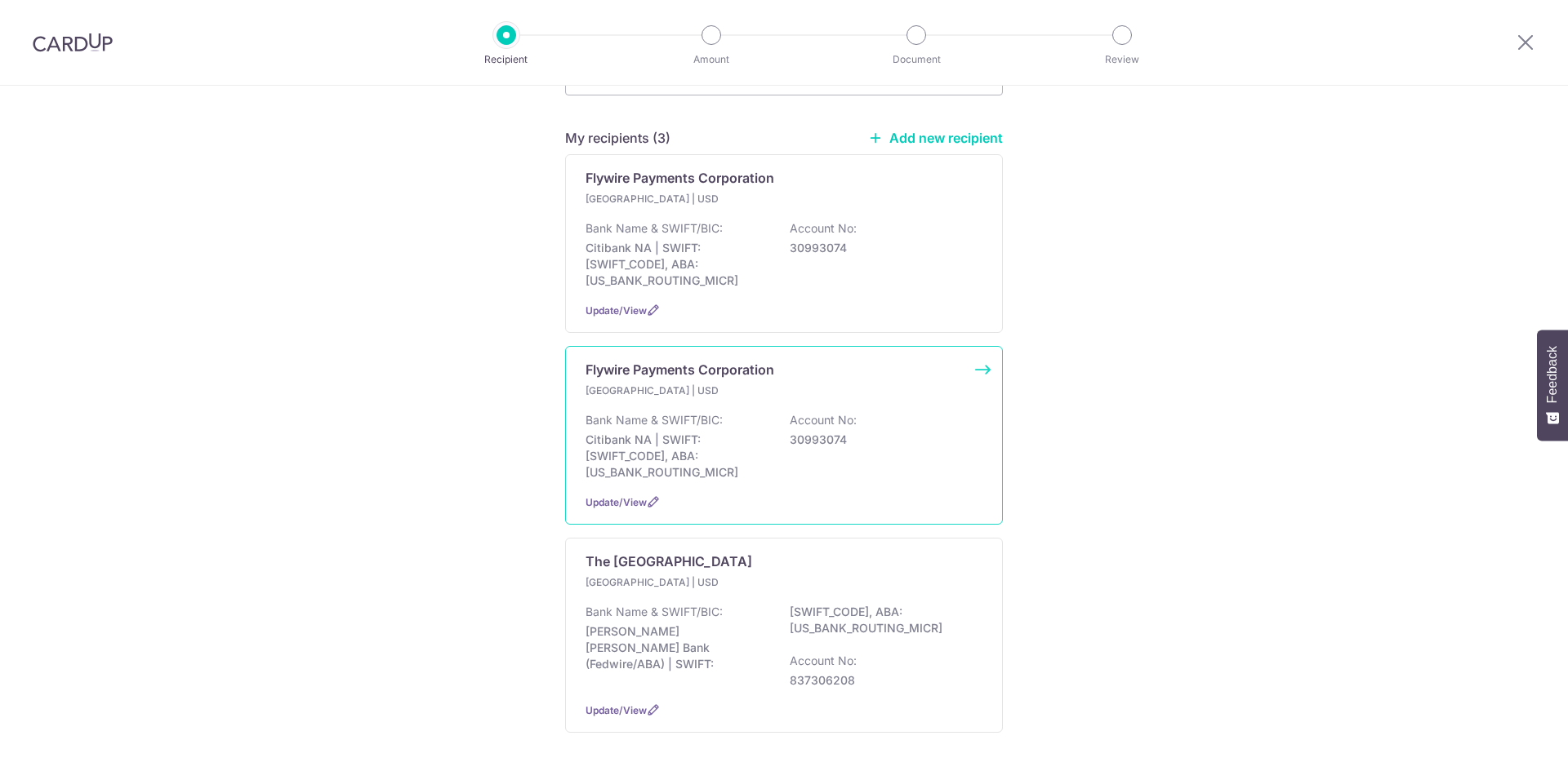
scroll to position [221, 0]
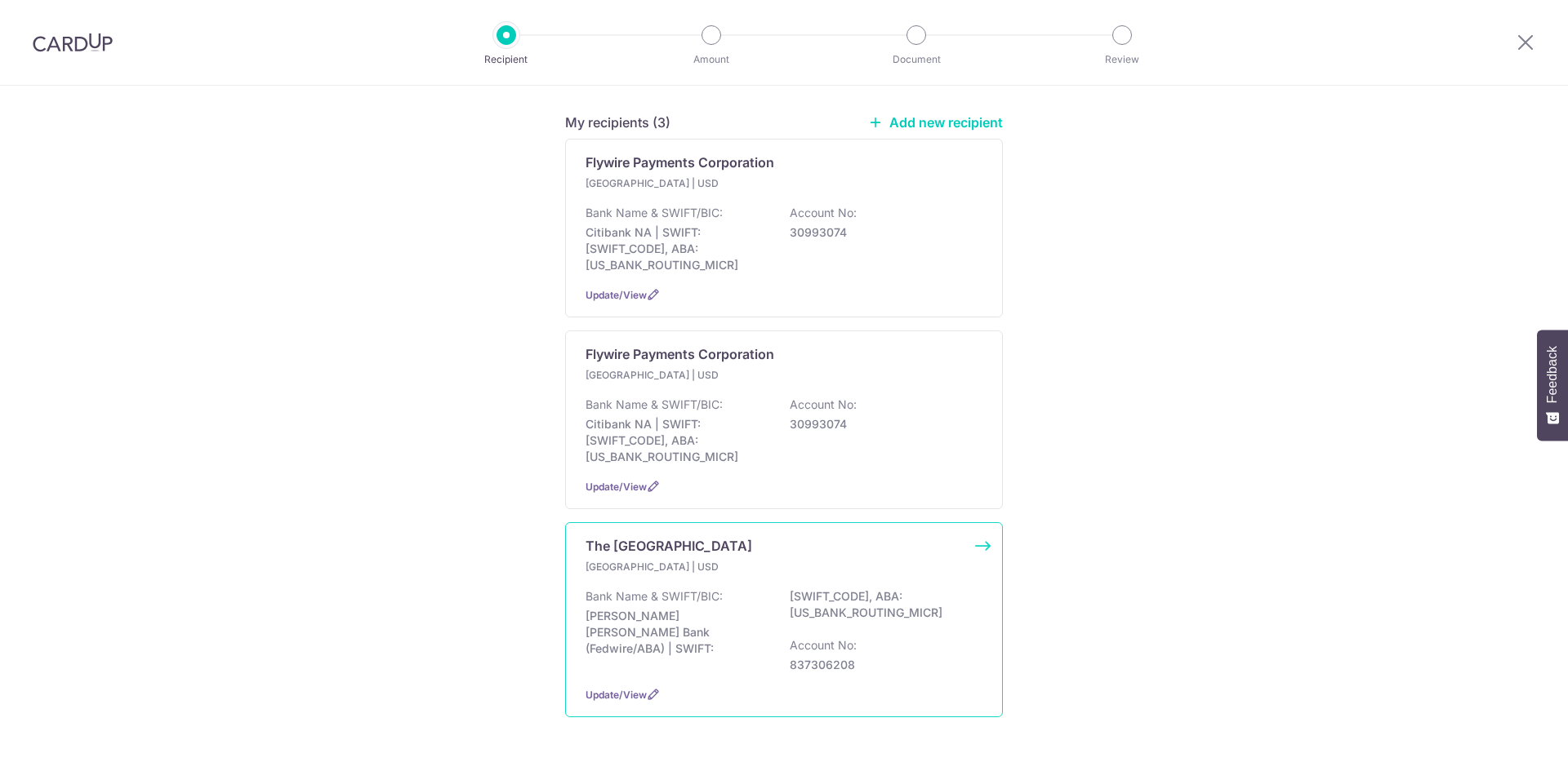
click at [717, 560] on div "United States | USD Bank Name & SWIFT/BIC: JP Morgan Chase Bank (Fedwire/ABA) |…" at bounding box center [784, 617] width 397 height 115
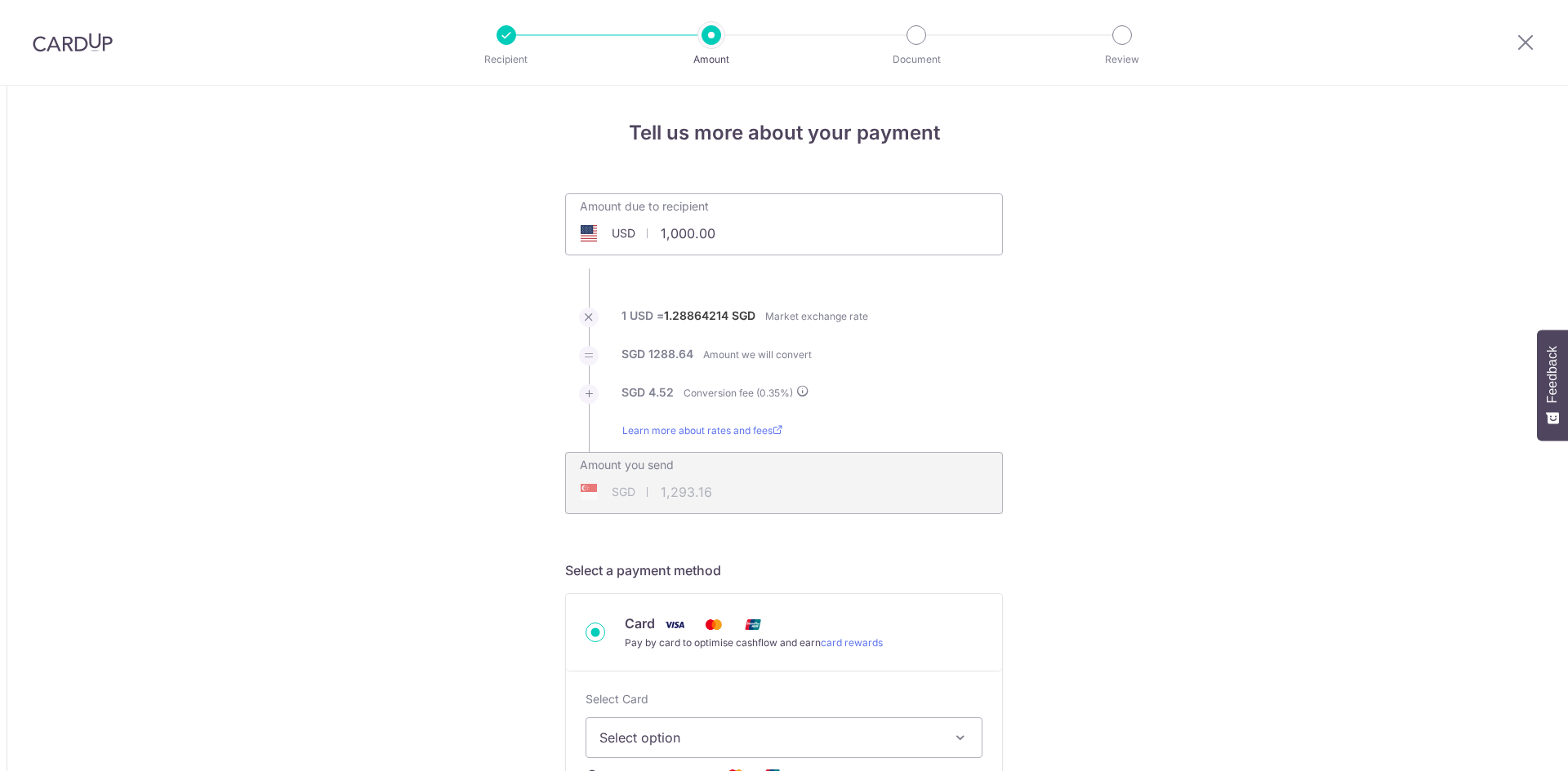
click at [591, 226] on div "USD 1,000.00 1000" at bounding box center [692, 234] width 252 height 38
click at [997, 359] on li "SGD 1288.64 Amount we will convert" at bounding box center [784, 366] width 438 height 39
type input "7,423.48"
type input "9,600.03"
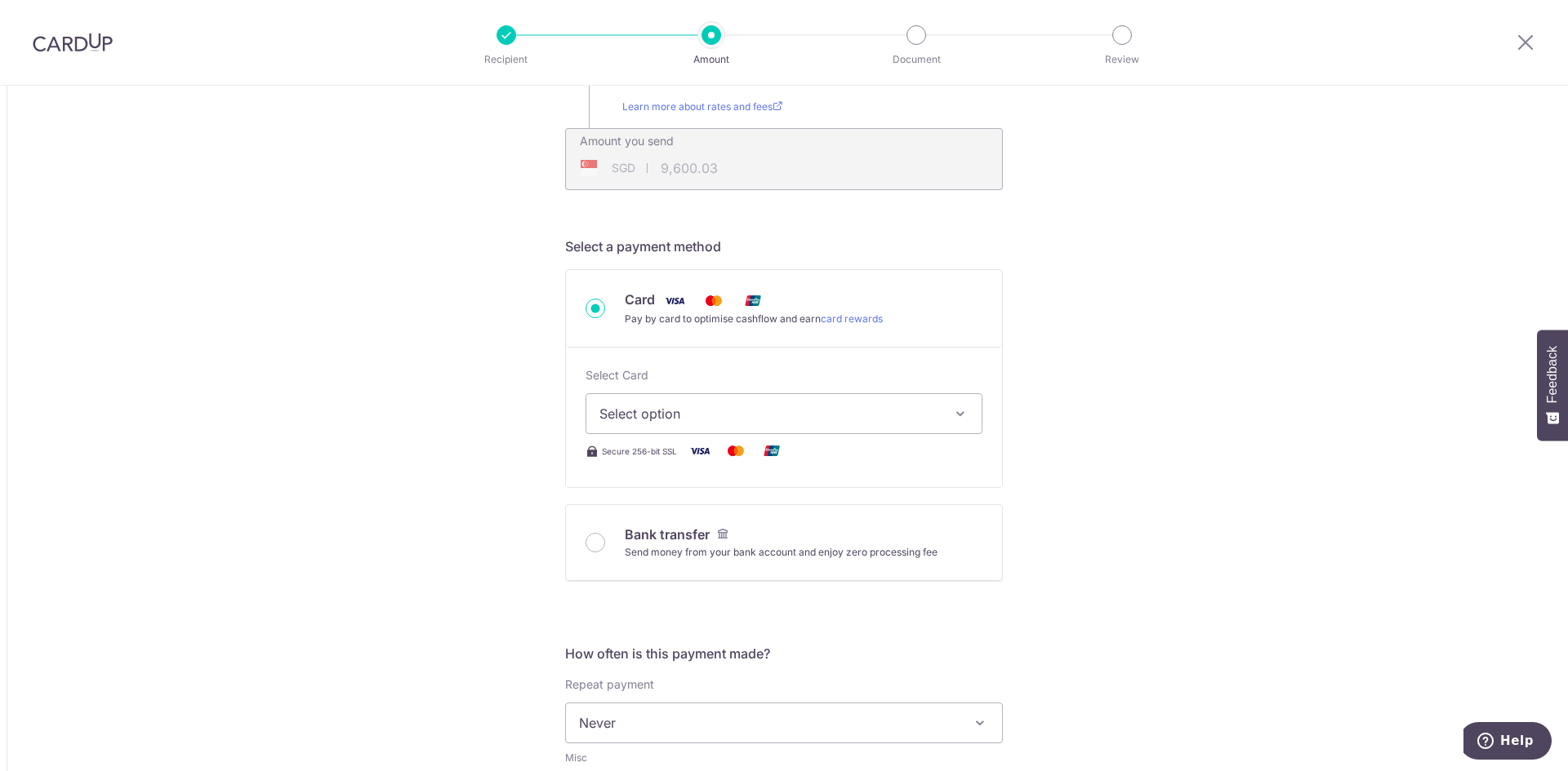
scroll to position [327, 0]
click at [753, 408] on span "Select option" at bounding box center [769, 411] width 339 height 19
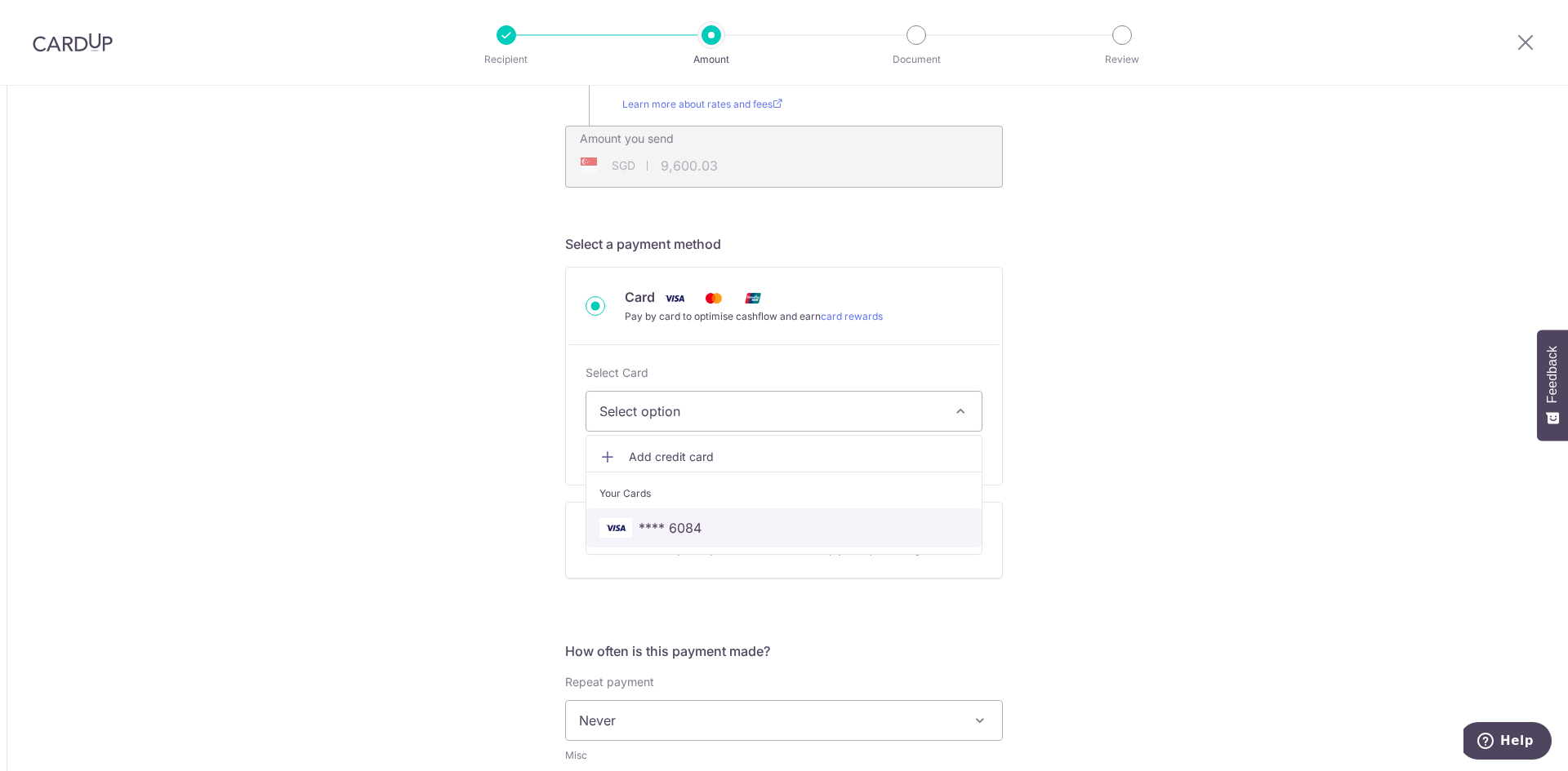
drag, startPoint x: 697, startPoint y: 525, endPoint x: 1013, endPoint y: 461, distance: 322.4
click at [696, 525] on span "**** 6084" at bounding box center [784, 528] width 369 height 19
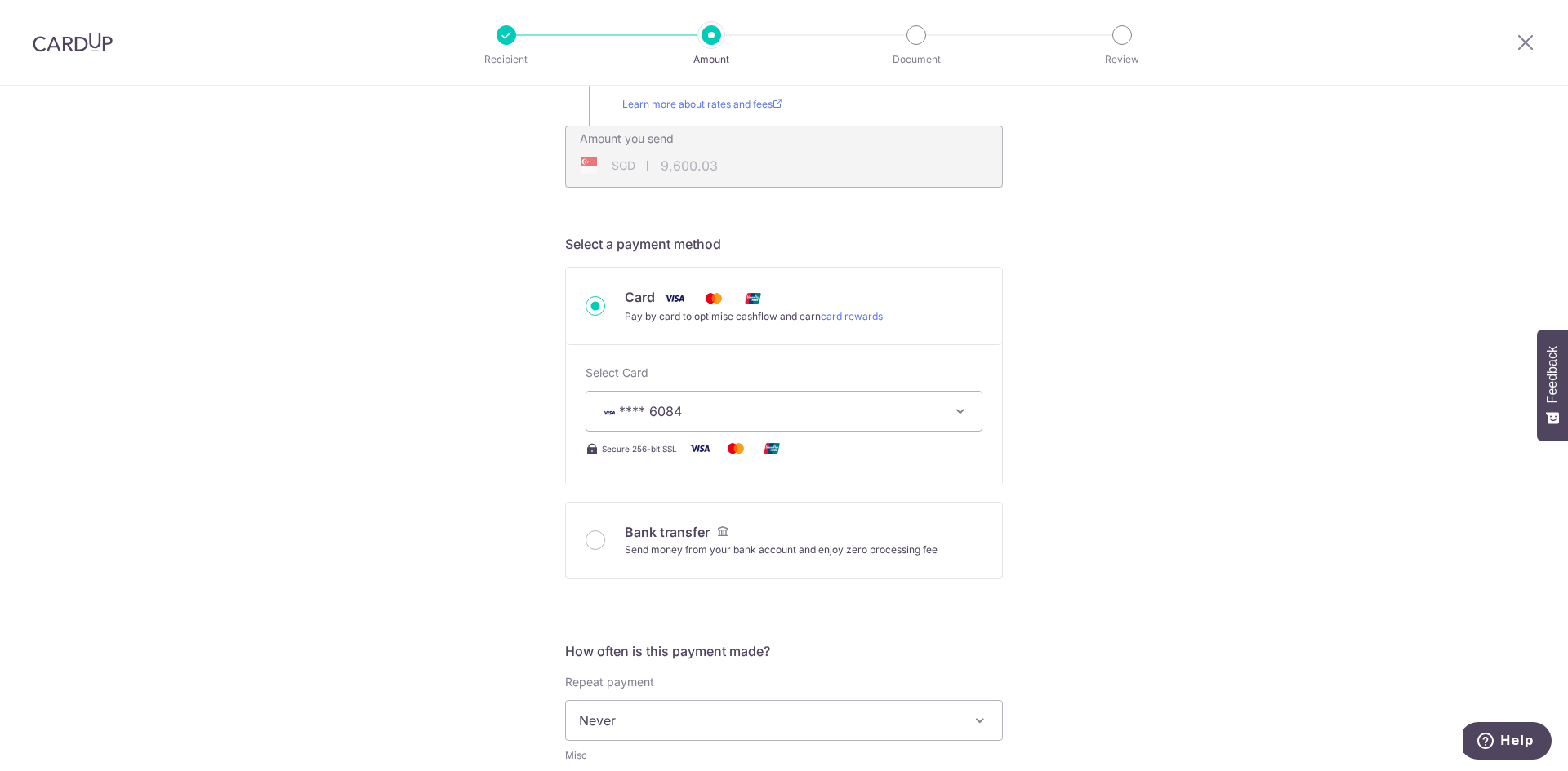
type input "7,423.48"
type input "9,600.08"
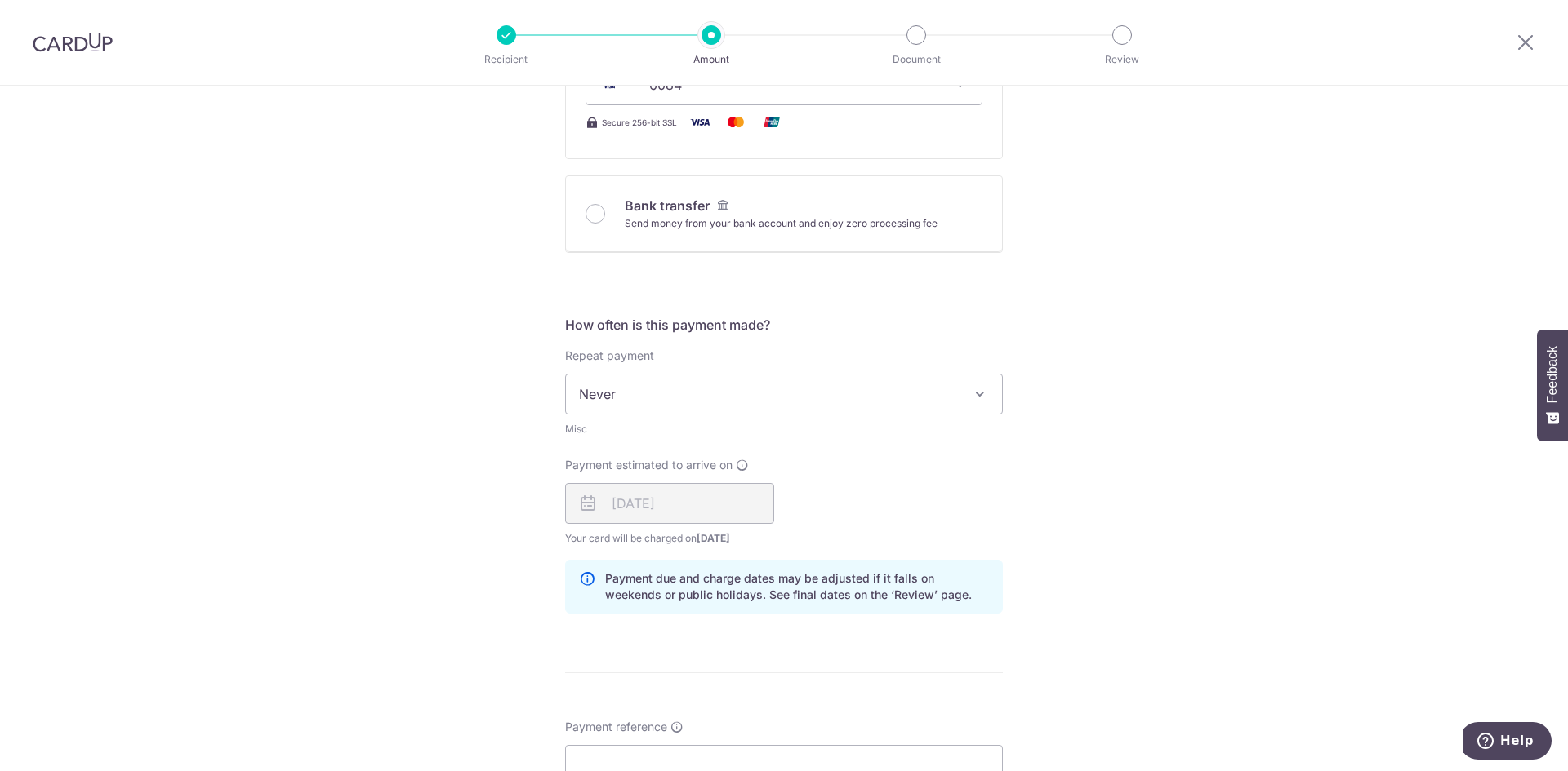
click at [693, 389] on span "Never" at bounding box center [784, 394] width 436 height 39
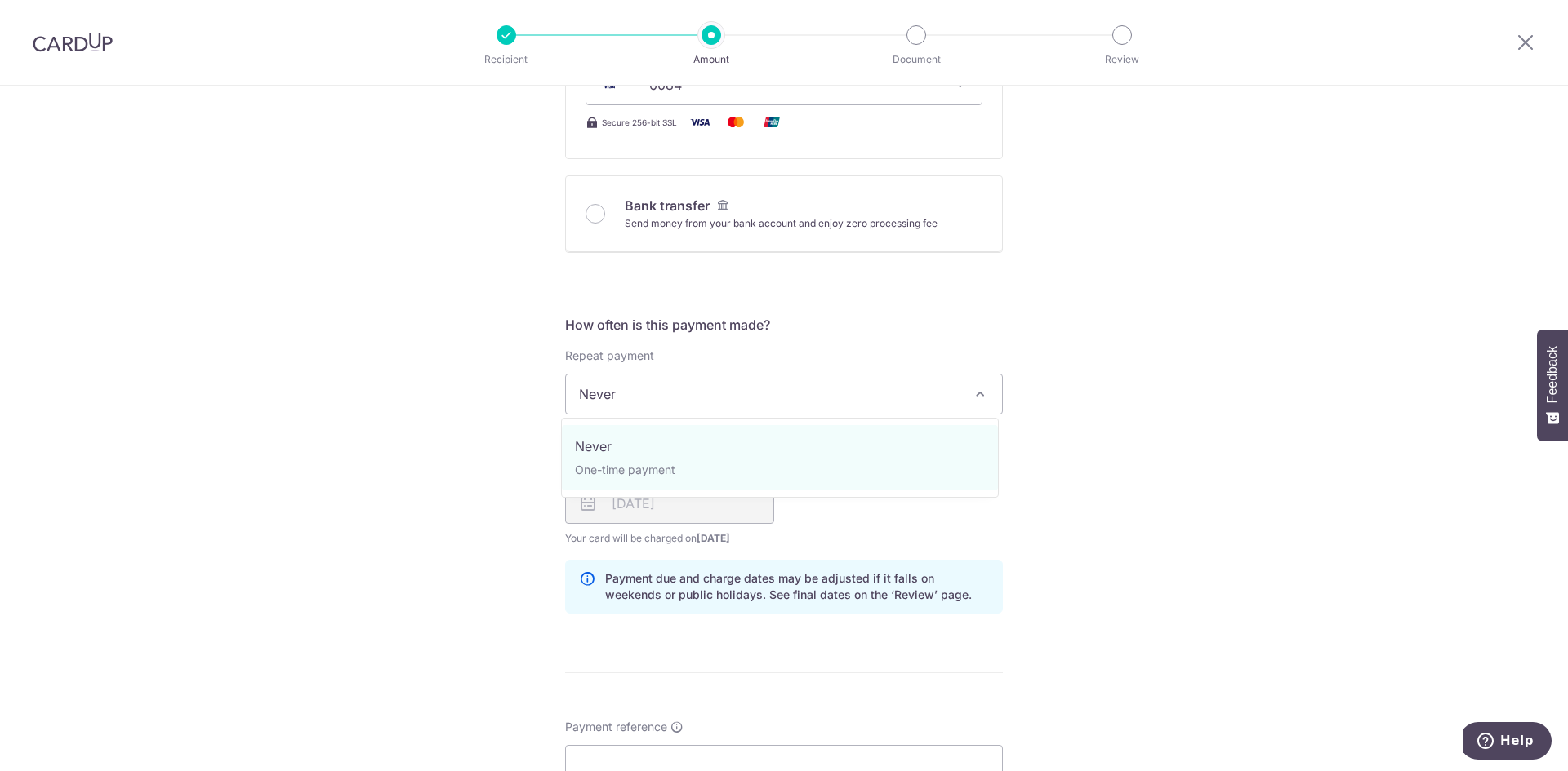
click at [672, 400] on span "Never" at bounding box center [784, 394] width 436 height 39
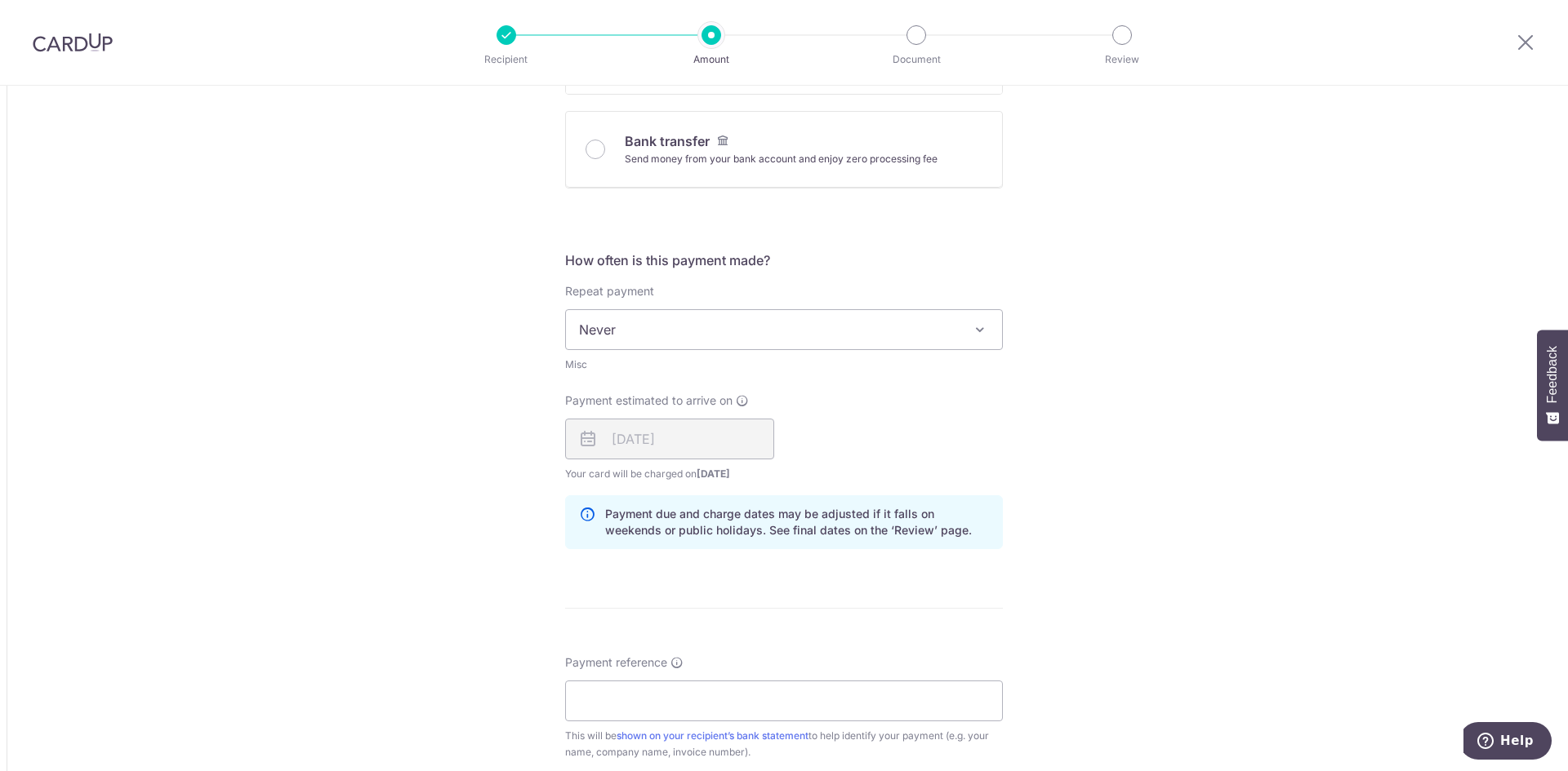
scroll to position [898, 0]
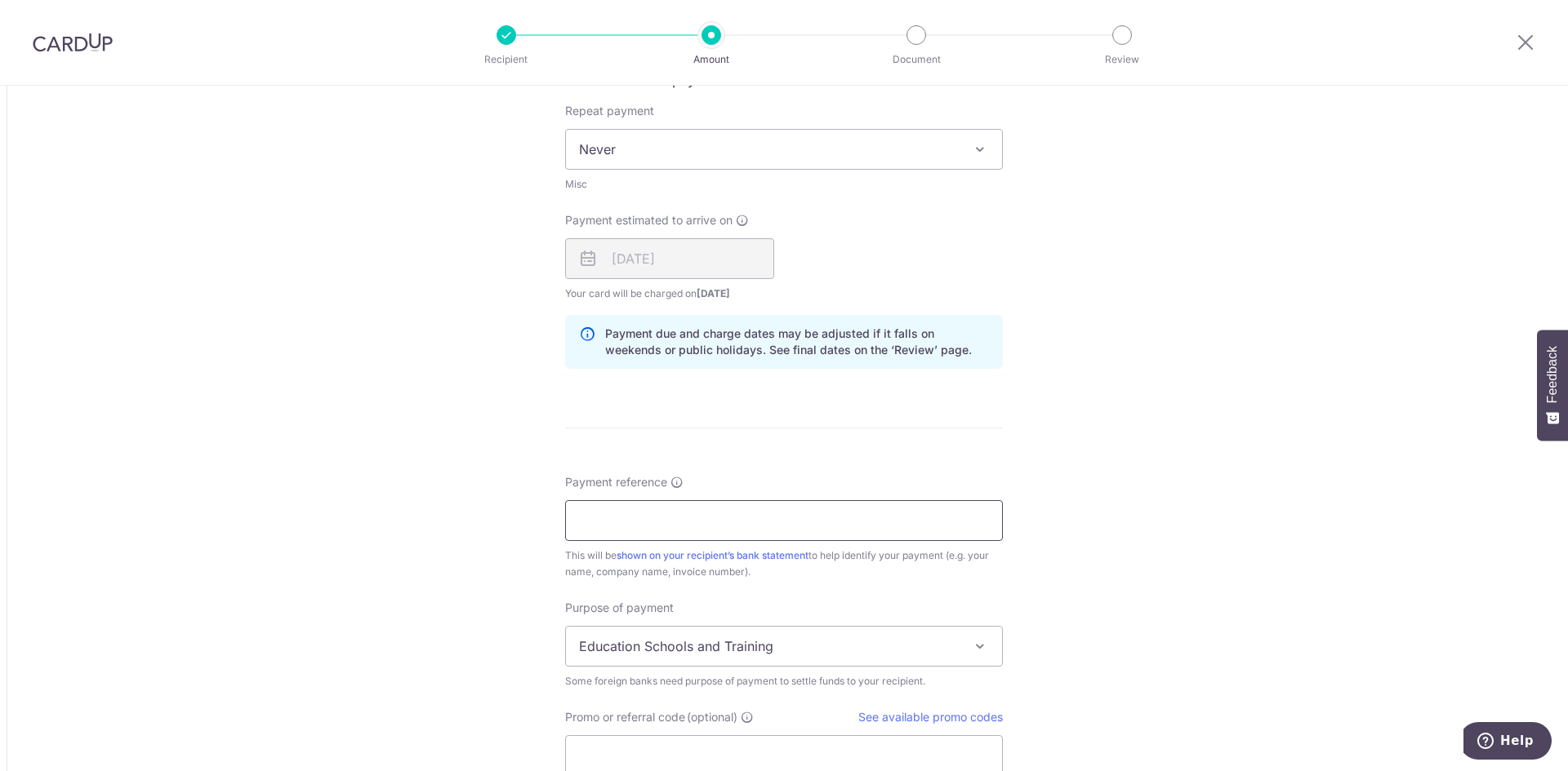
click at [723, 527] on input "Payment reference" at bounding box center [784, 521] width 438 height 41
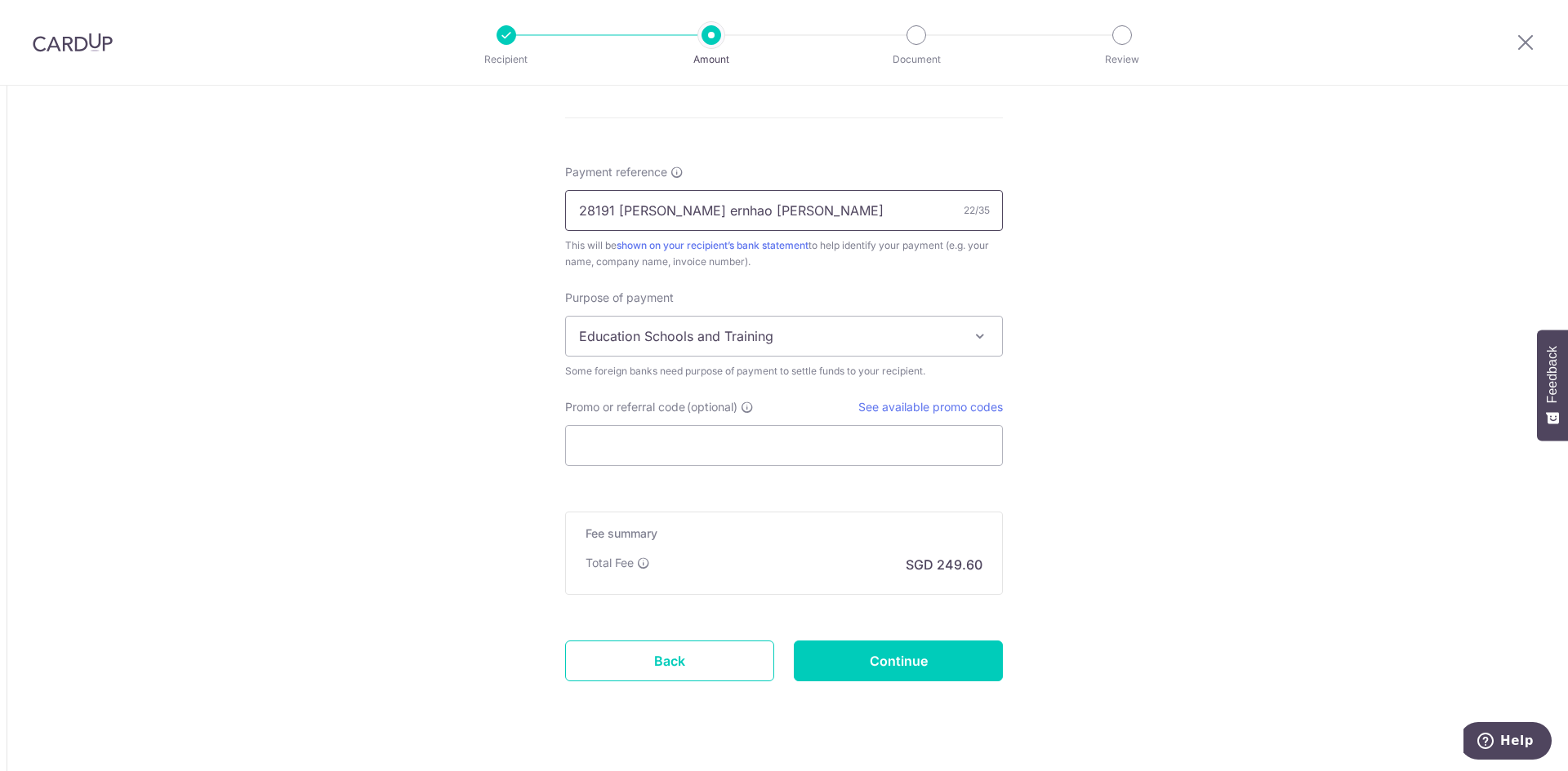
scroll to position [1225, 0]
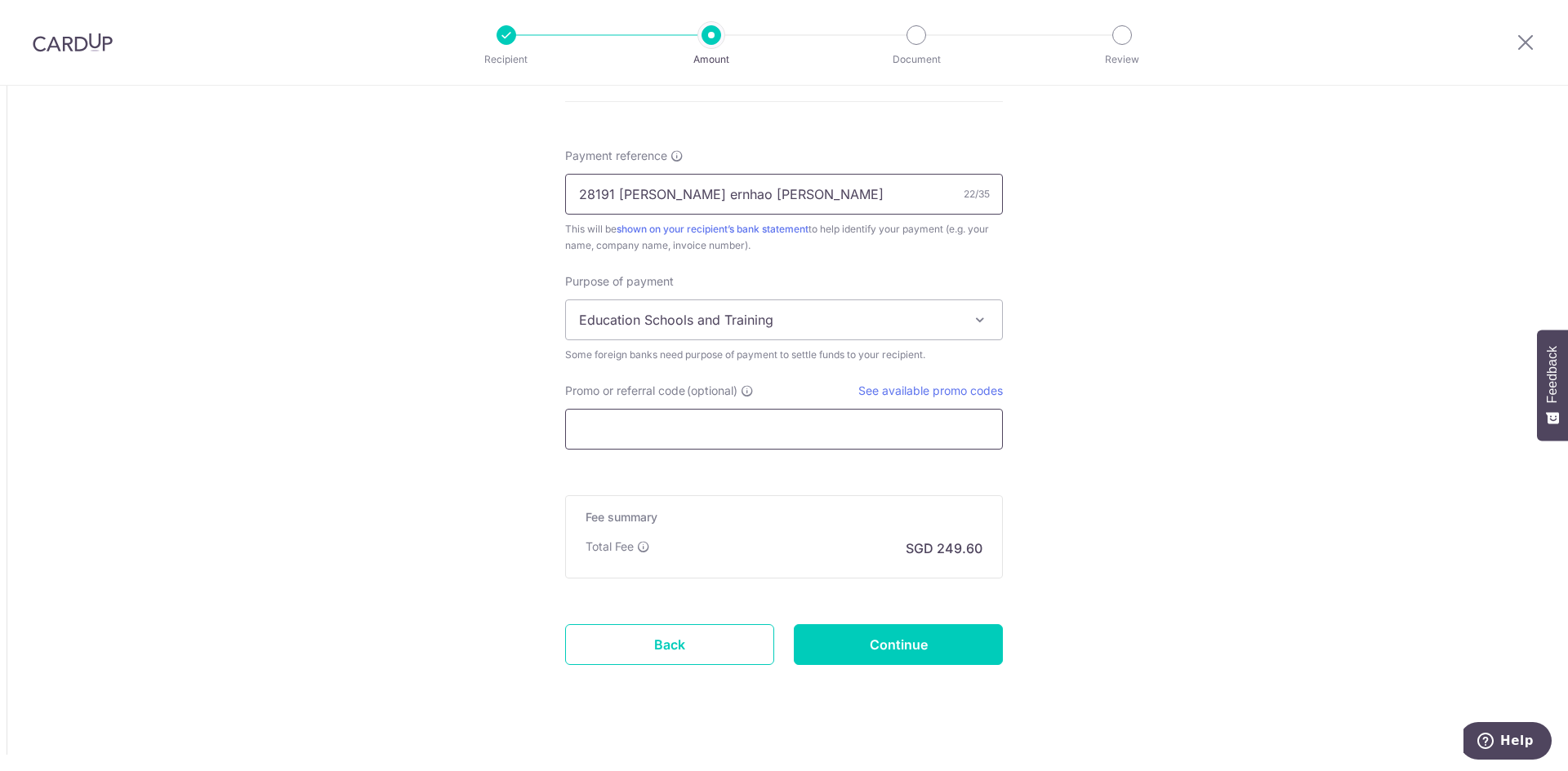
type input "28191 [PERSON_NAME] ernhao [PERSON_NAME]"
click at [680, 431] on input "Promo or referral code (optional)" at bounding box center [784, 429] width 438 height 41
paste input "GLOBE185"
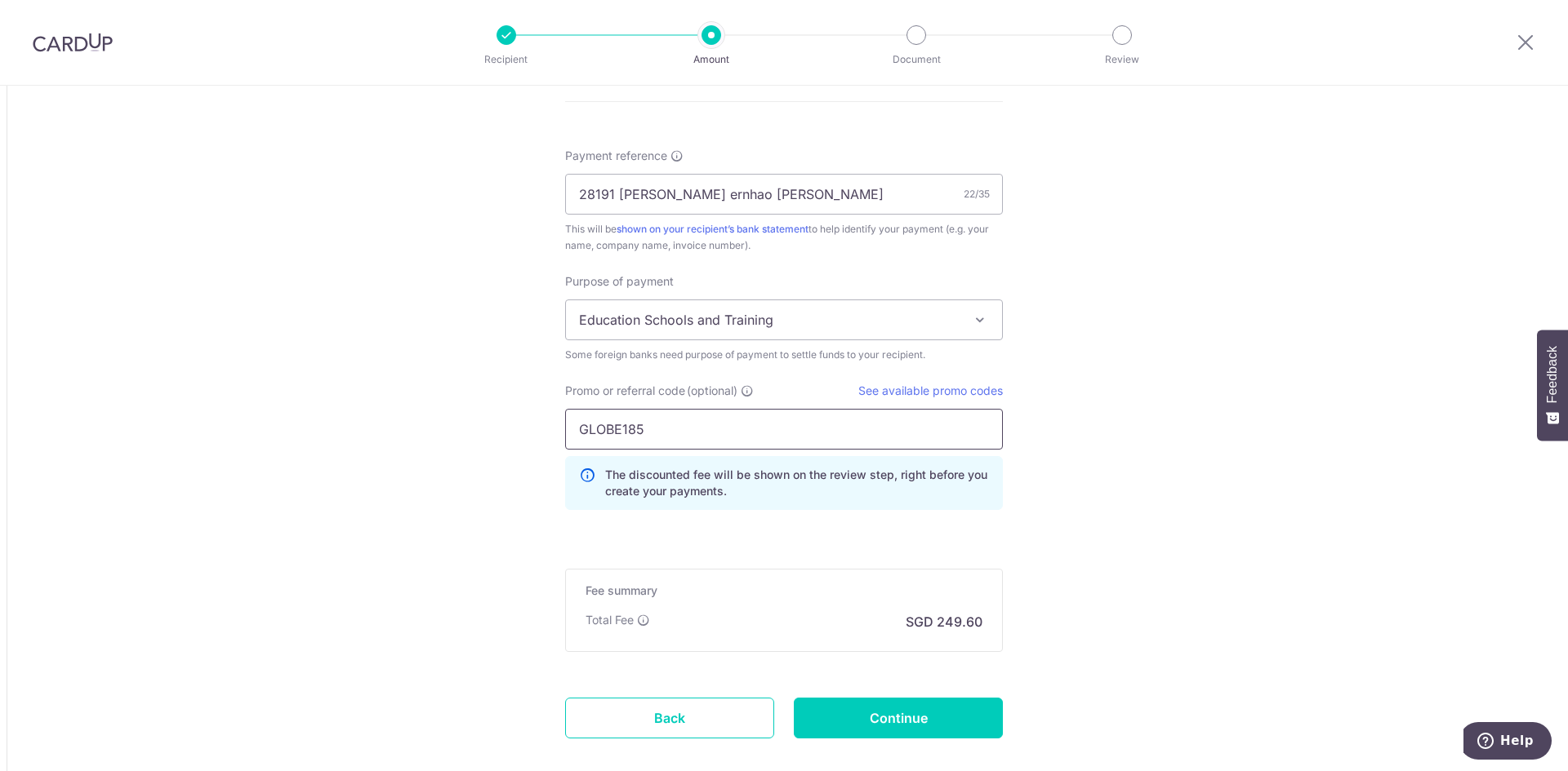
type input "GLOBE185"
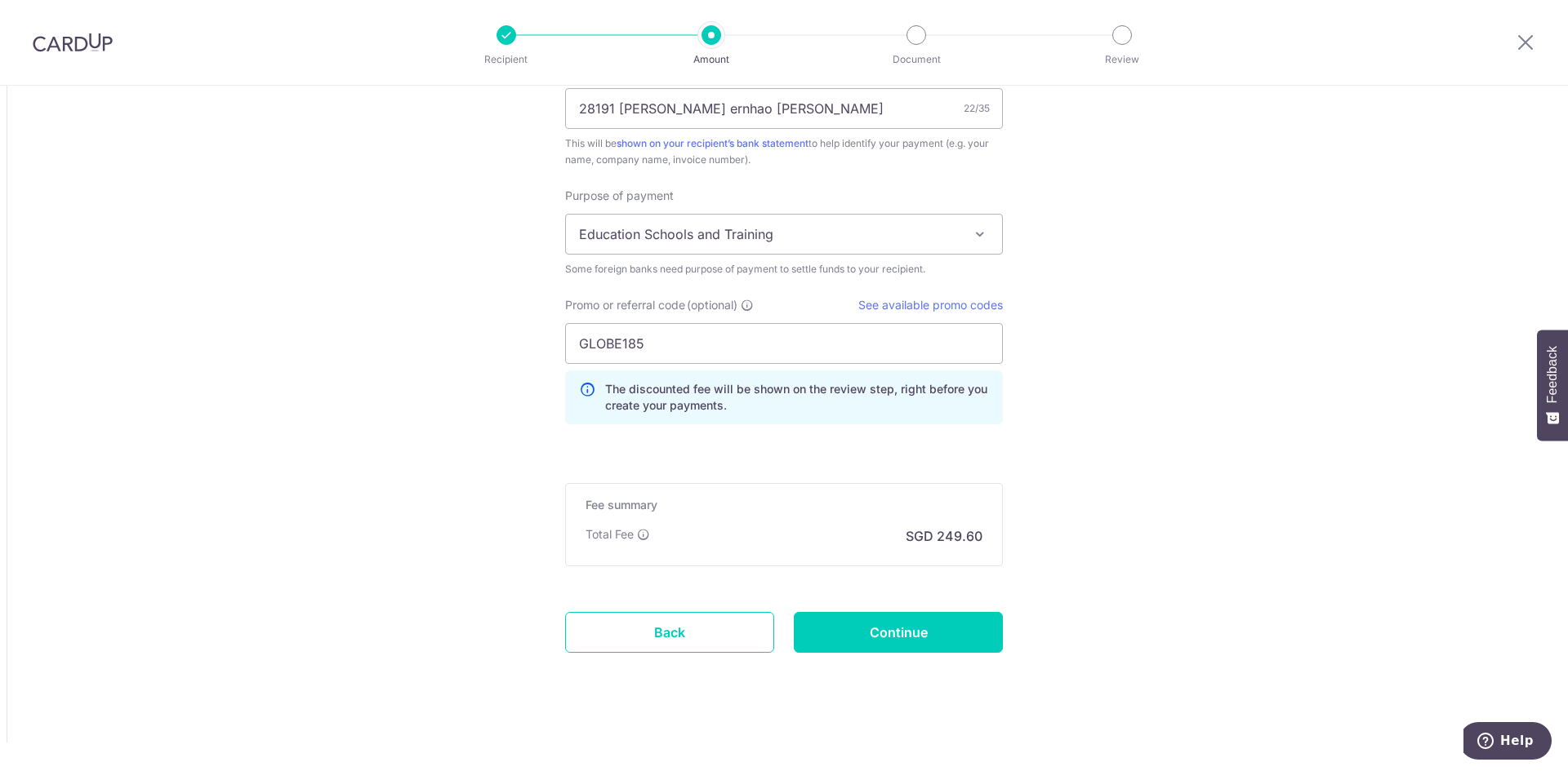
scroll to position [1315, 0]
click at [918, 626] on input "Continue" at bounding box center [897, 628] width 209 height 41
type input "Create Schedule"
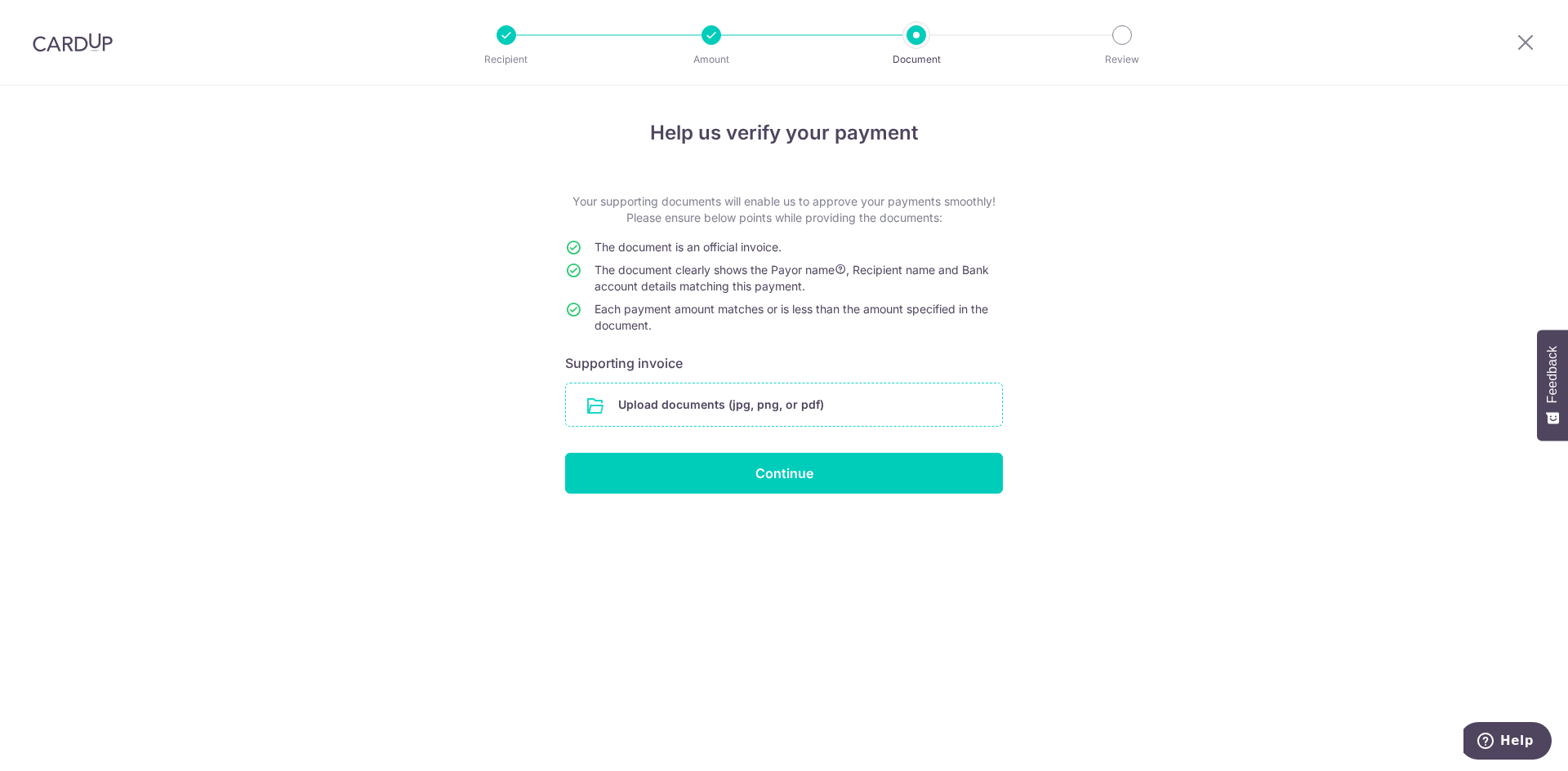
click at [732, 412] on input "file" at bounding box center [784, 404] width 436 height 42
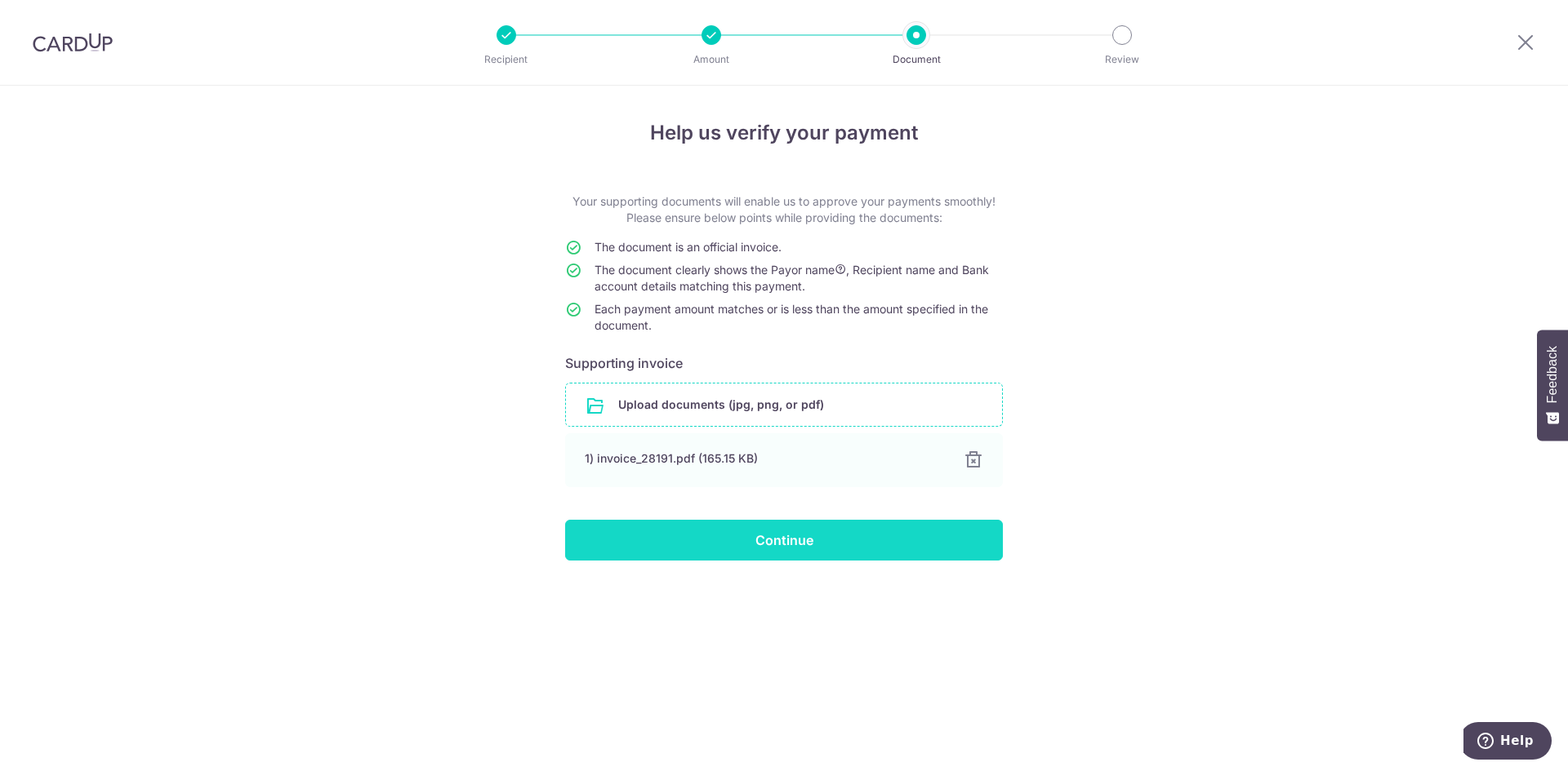
click at [792, 545] on input "Continue" at bounding box center [784, 540] width 438 height 41
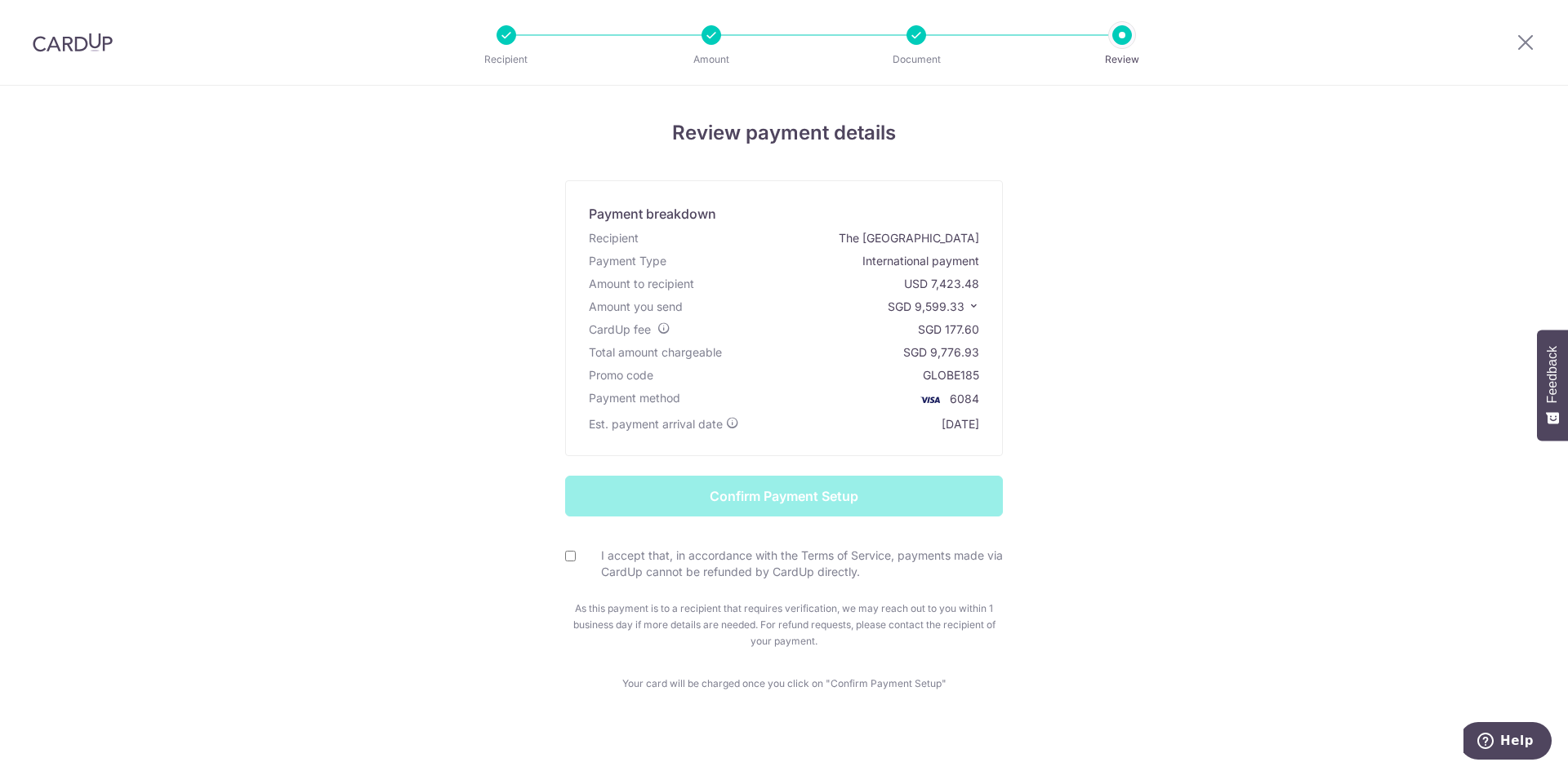
click at [570, 559] on input "I accept that, in accordance with the Terms of Service, payments made via CardU…" at bounding box center [570, 556] width 11 height 11
checkbox input "true"
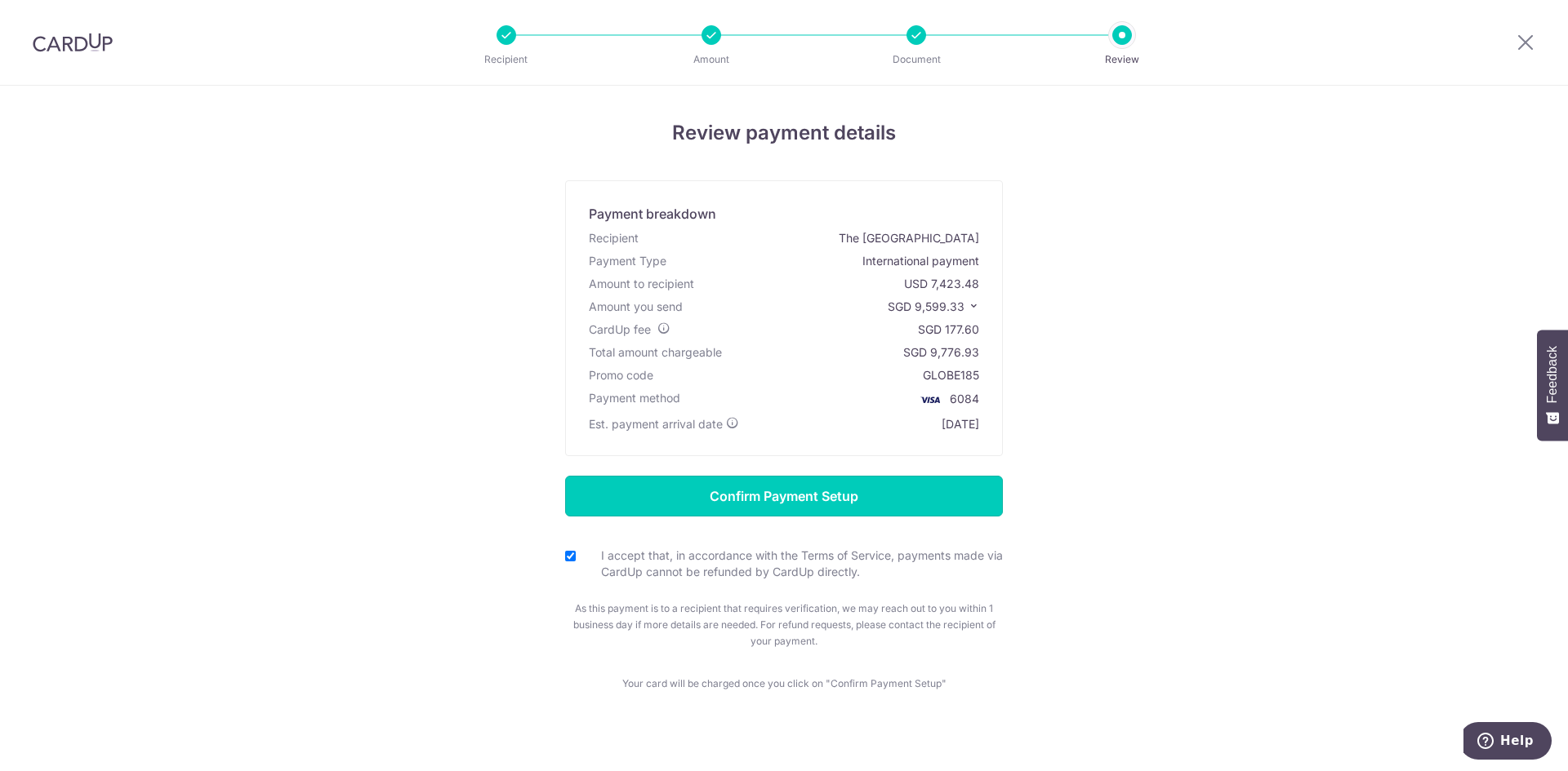
click at [783, 493] on input "Confirm Payment Setup" at bounding box center [784, 496] width 438 height 41
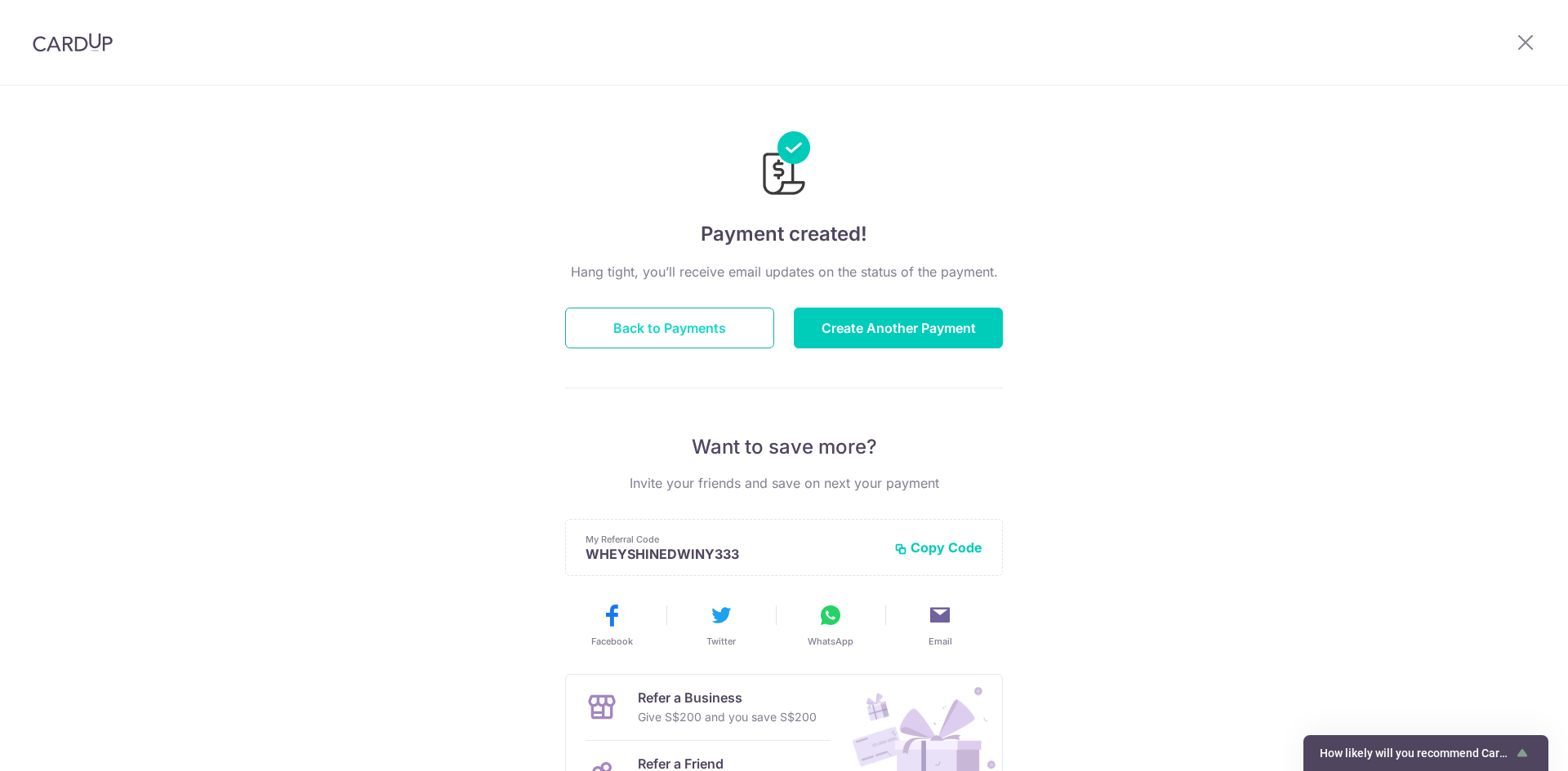
click at [629, 322] on button "Back to Payments" at bounding box center [669, 328] width 209 height 41
